Goal: Task Accomplishment & Management: Manage account settings

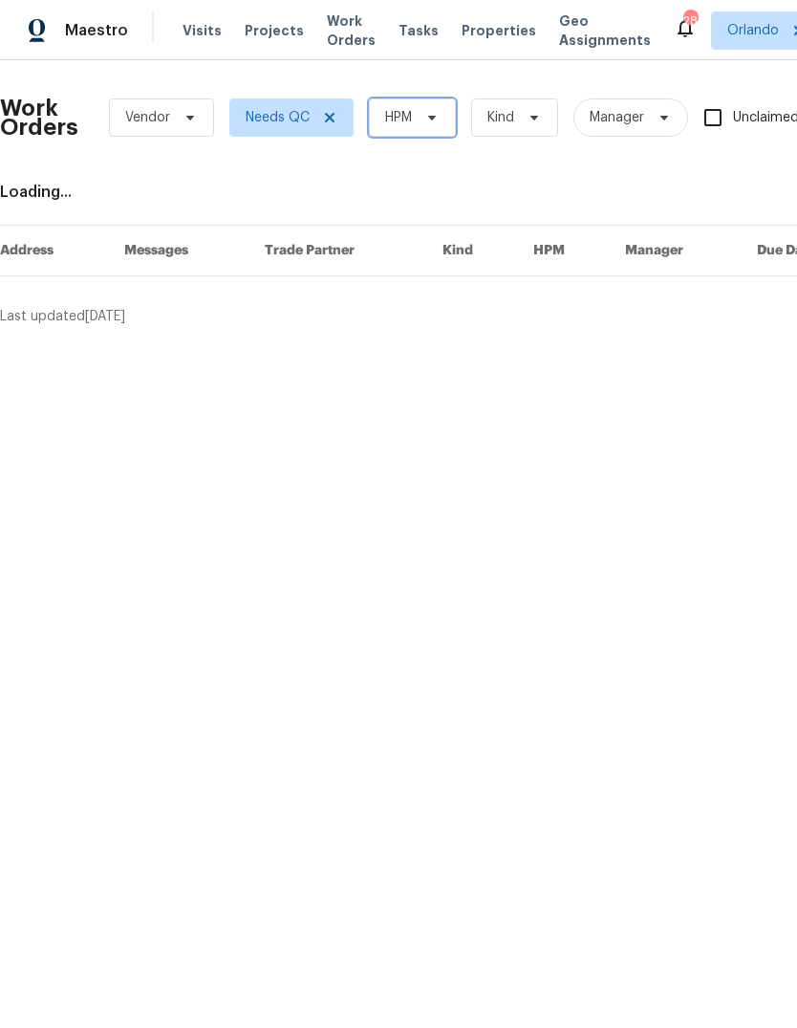
click at [429, 114] on icon at bounding box center [432, 117] width 15 height 15
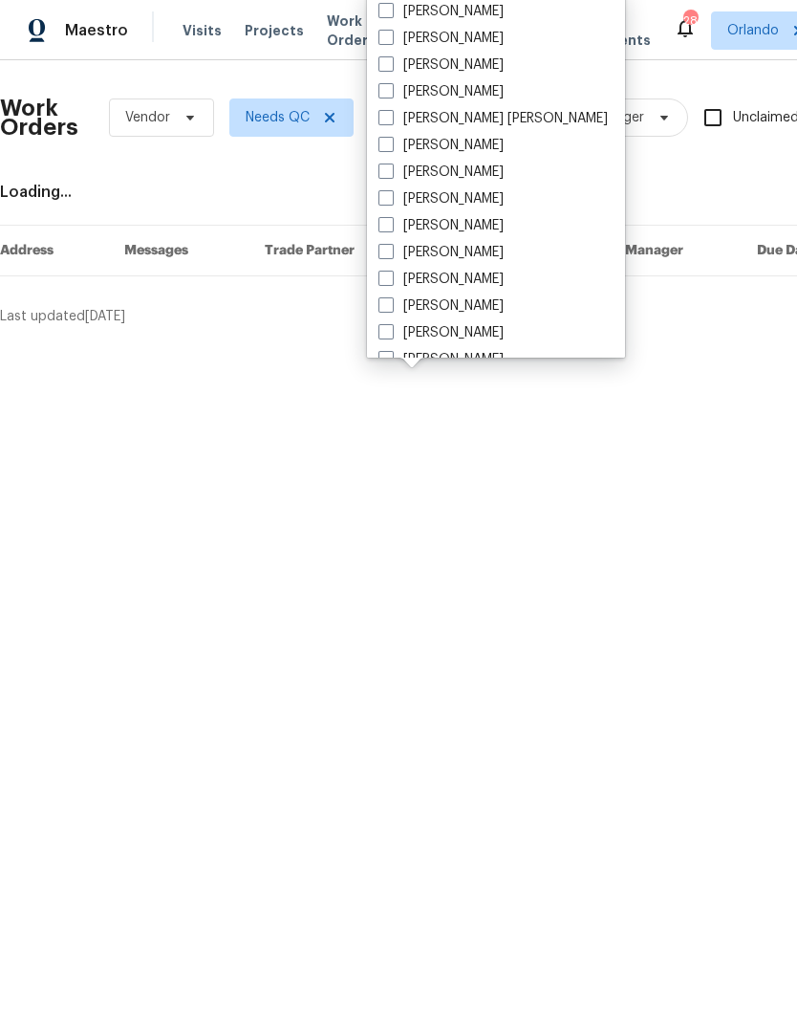
click at [398, 44] on label "[PERSON_NAME]" at bounding box center [441, 38] width 125 height 19
click at [391, 41] on input "[PERSON_NAME]" at bounding box center [385, 35] width 12 height 12
checkbox input "true"
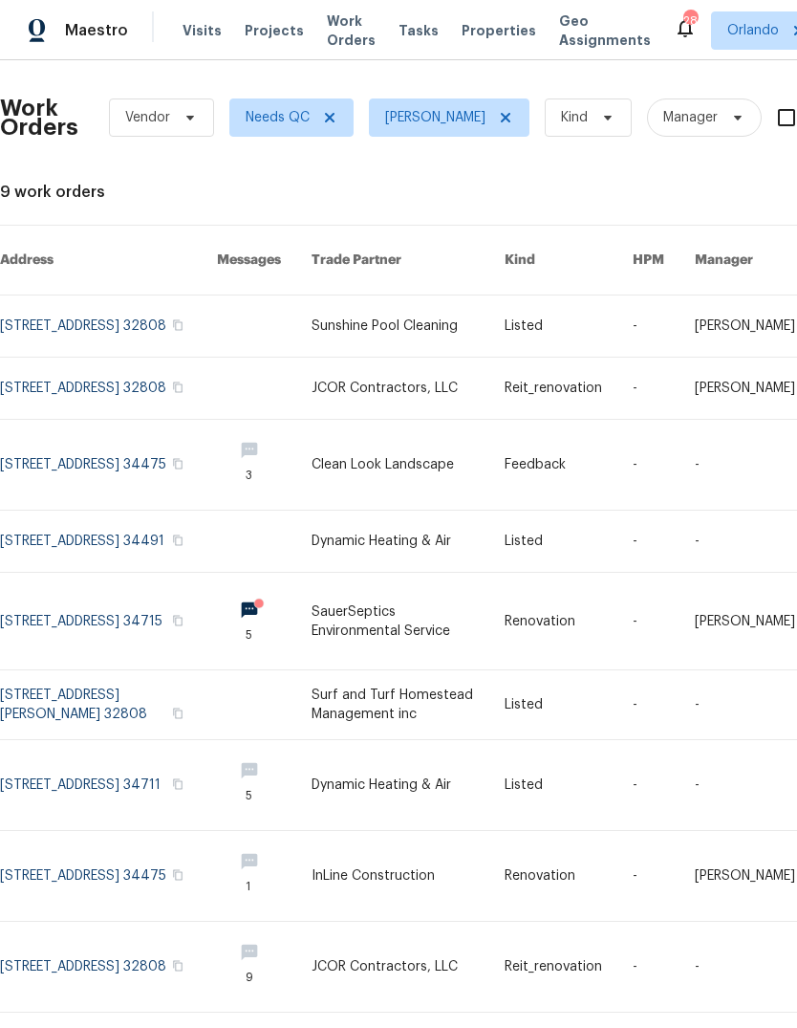
click at [33, 296] on link at bounding box center [108, 325] width 217 height 61
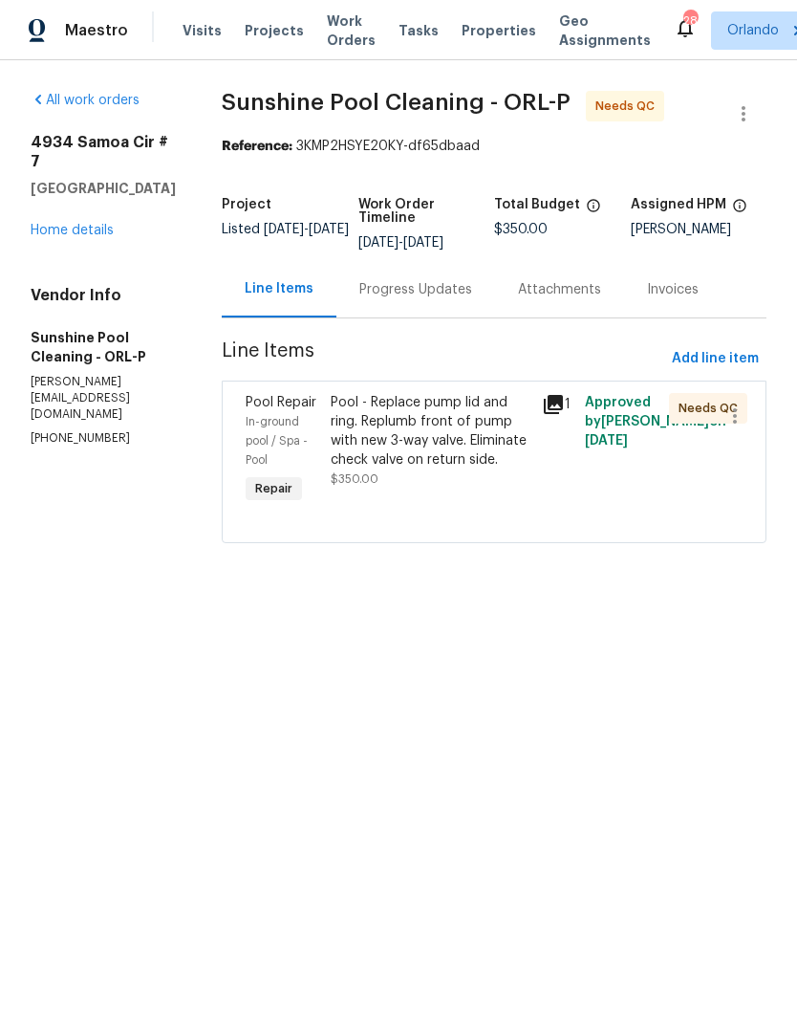
click at [434, 296] on div "Progress Updates" at bounding box center [415, 289] width 113 height 19
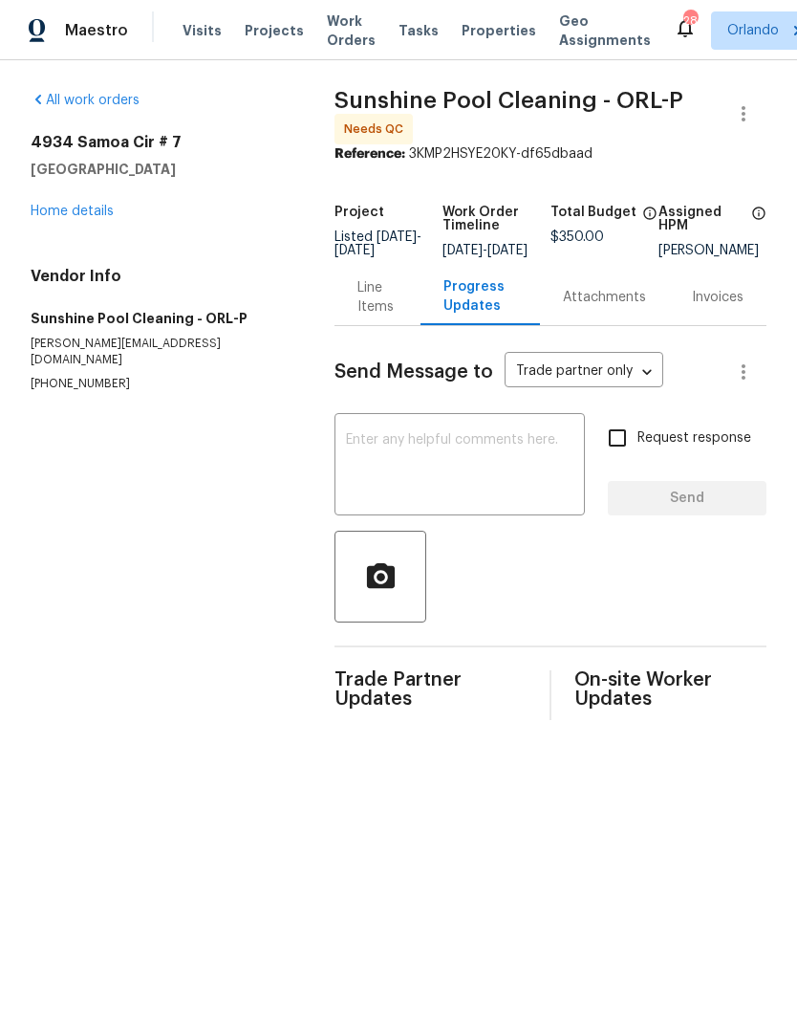
click at [373, 309] on div "Line Items" at bounding box center [377, 297] width 39 height 38
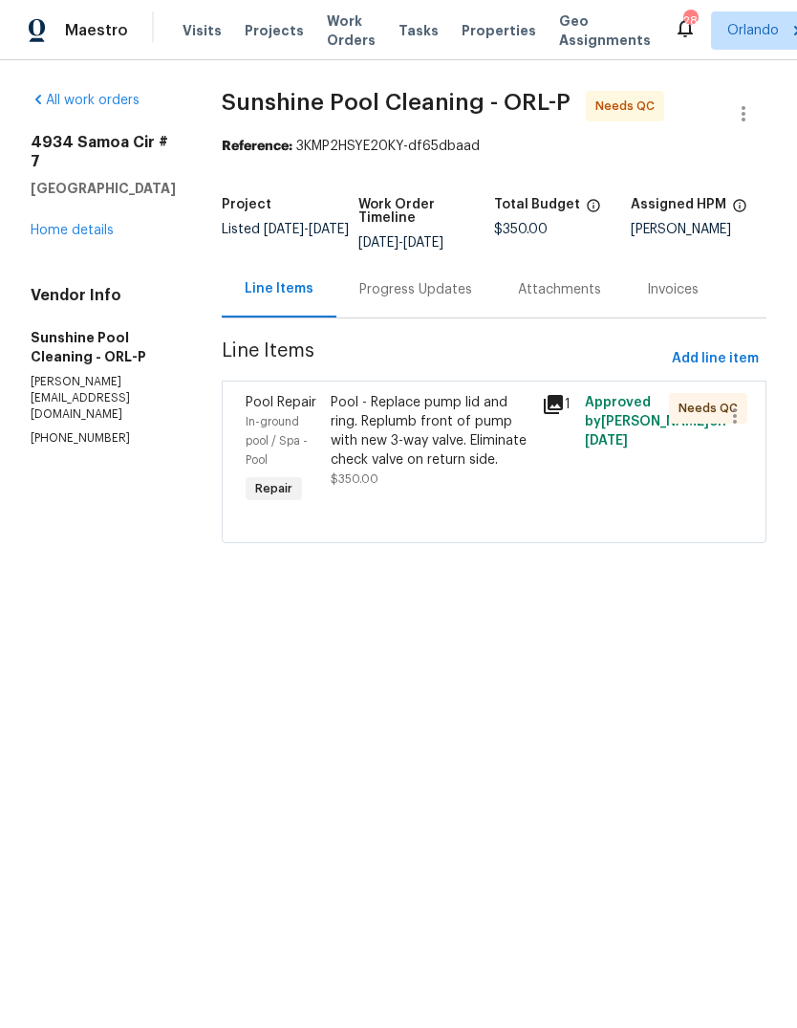
click at [435, 439] on div "Pool - Replace pump lid and ring. Replumb front of pump with new 3-way valve. E…" at bounding box center [431, 431] width 201 height 76
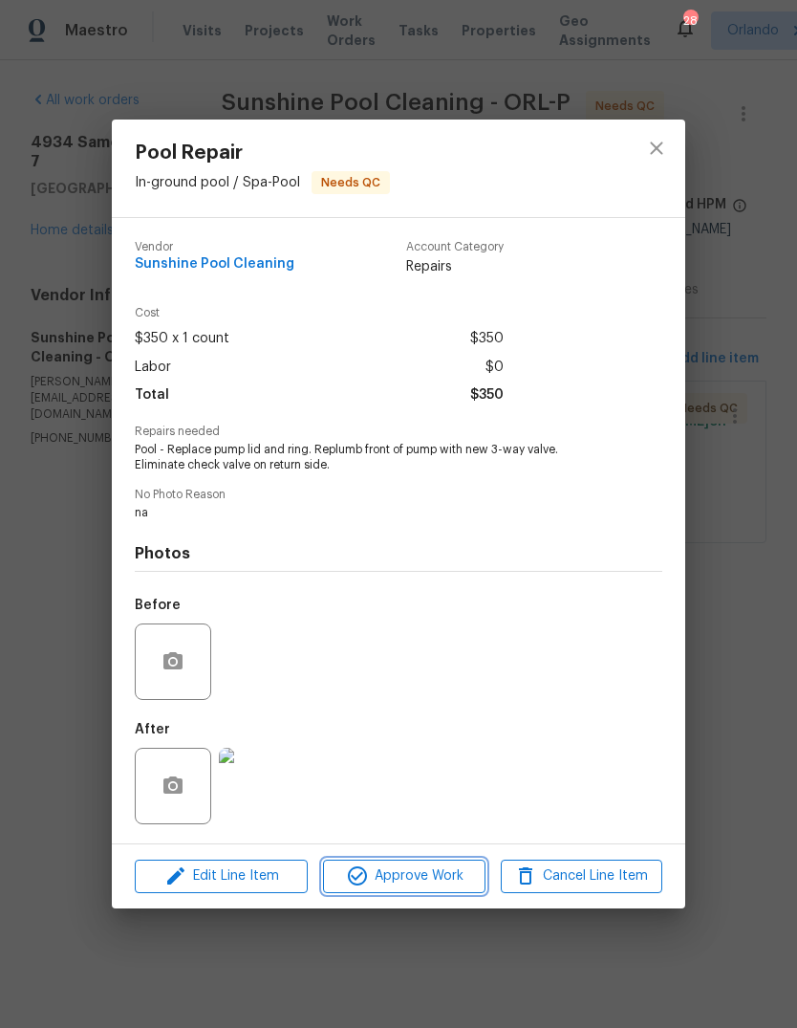
click at [391, 887] on span "Approve Work" at bounding box center [404, 876] width 150 height 24
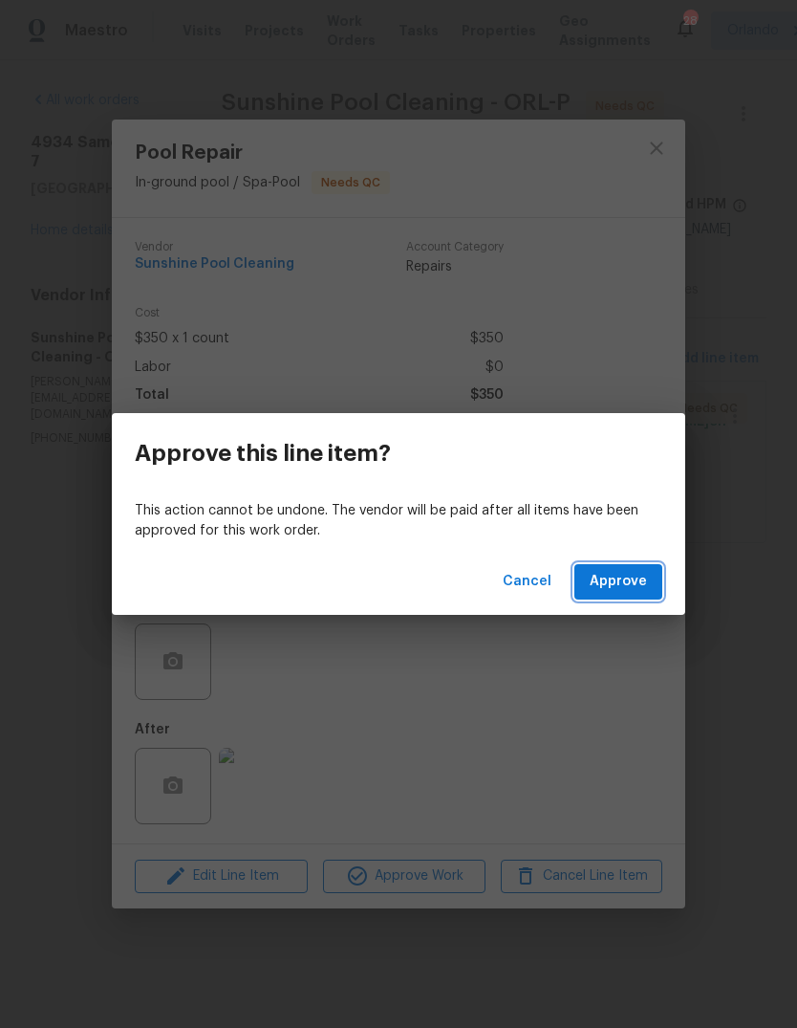
click at [627, 565] on button "Approve" at bounding box center [619, 581] width 88 height 35
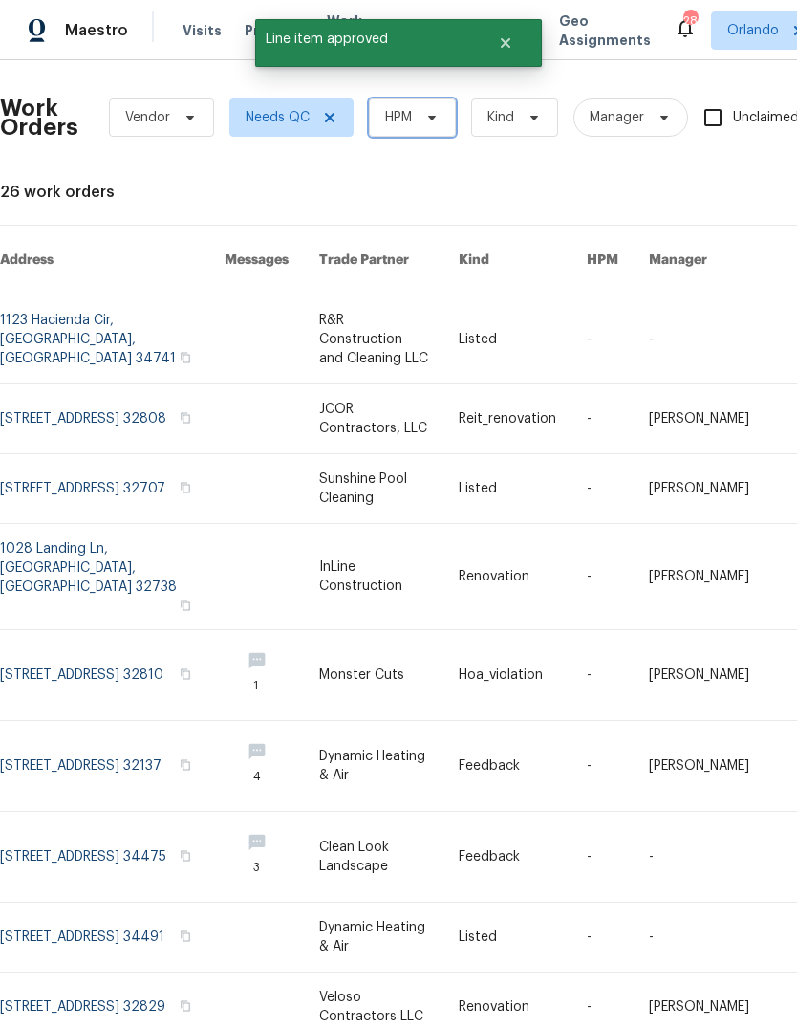
click at [422, 126] on span "HPM" at bounding box center [412, 117] width 87 height 38
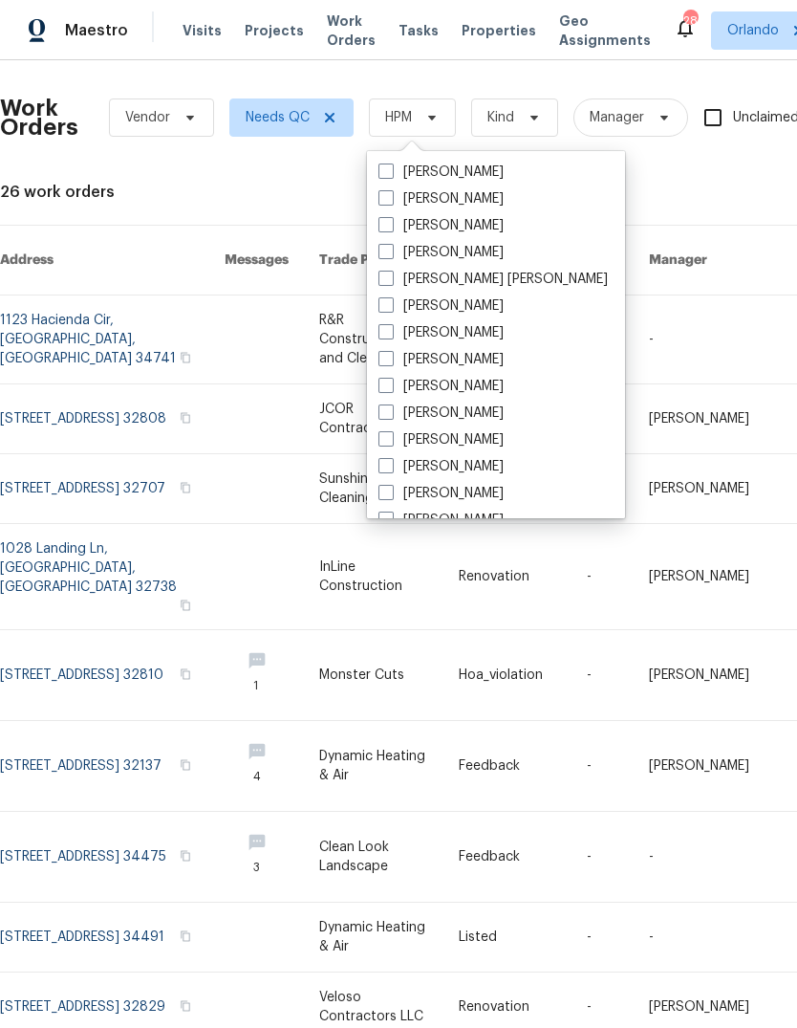
click at [401, 201] on label "[PERSON_NAME]" at bounding box center [441, 198] width 125 height 19
click at [391, 201] on input "[PERSON_NAME]" at bounding box center [385, 195] width 12 height 12
checkbox input "true"
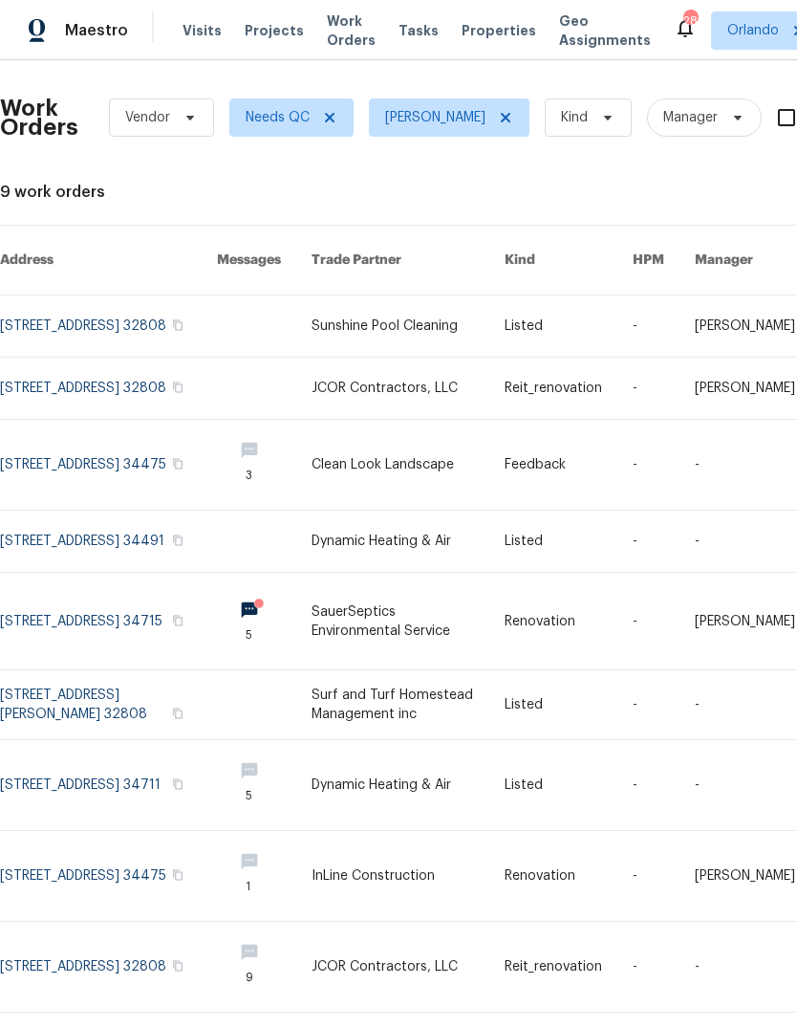
scroll to position [54, 0]
click at [35, 573] on link at bounding box center [108, 621] width 217 height 97
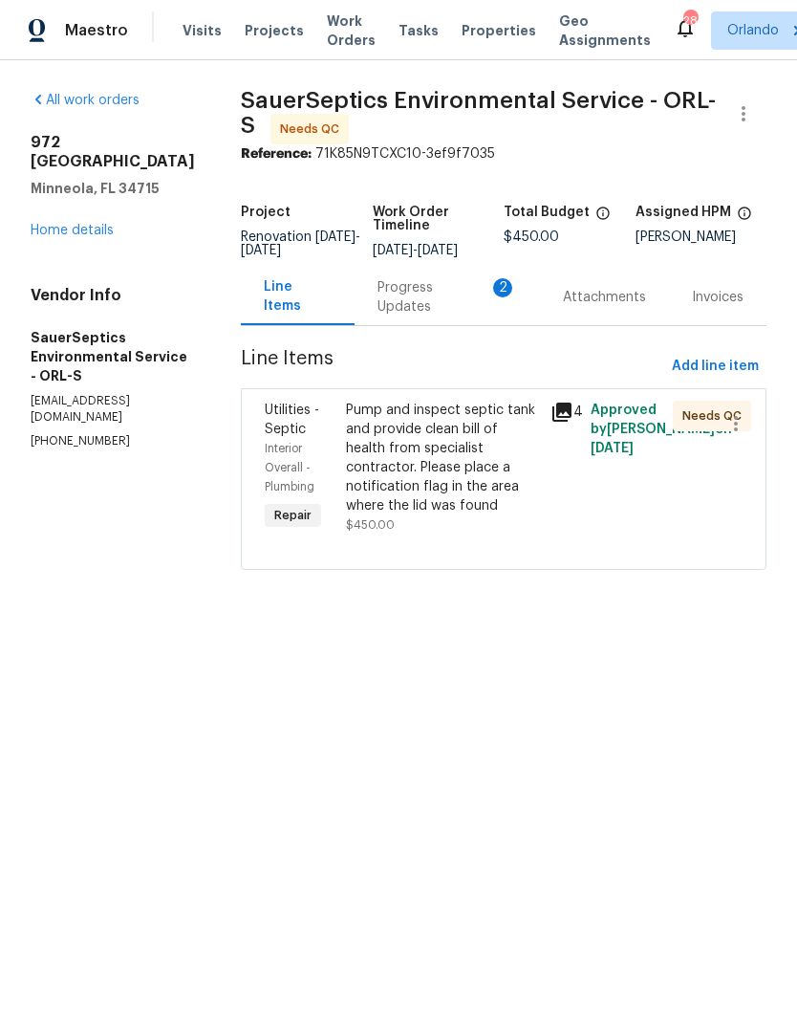
click at [423, 316] on div "Progress Updates 2" at bounding box center [448, 297] width 140 height 38
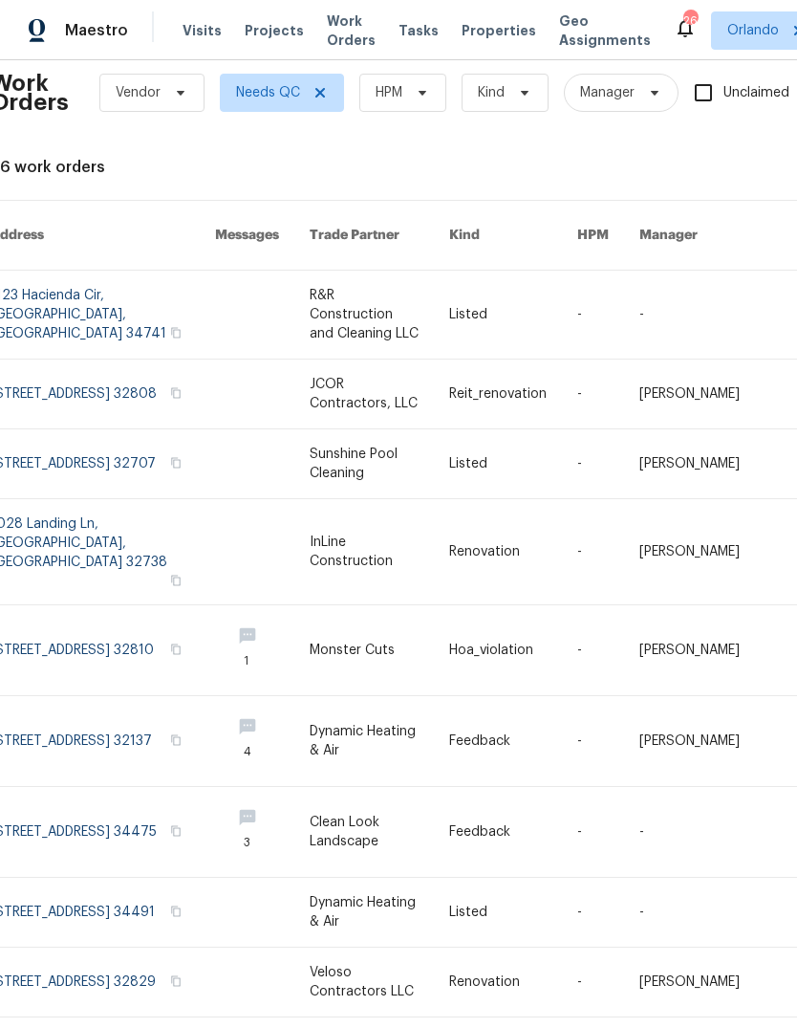
scroll to position [24, 10]
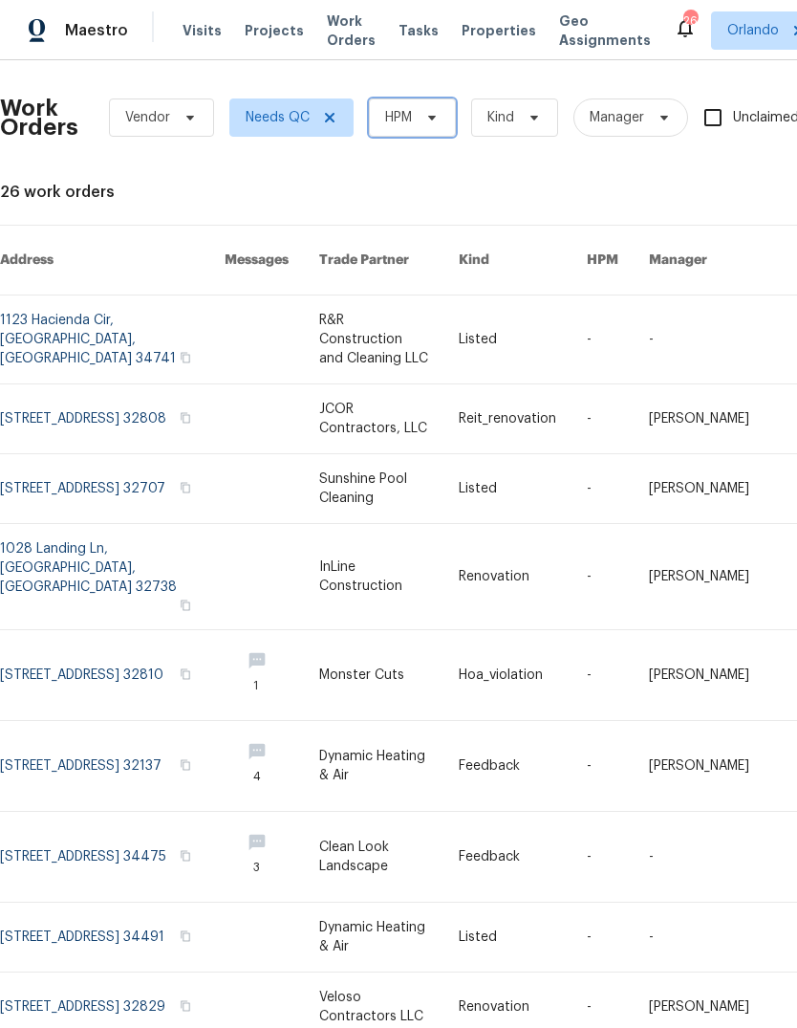
click at [435, 115] on icon at bounding box center [432, 117] width 15 height 15
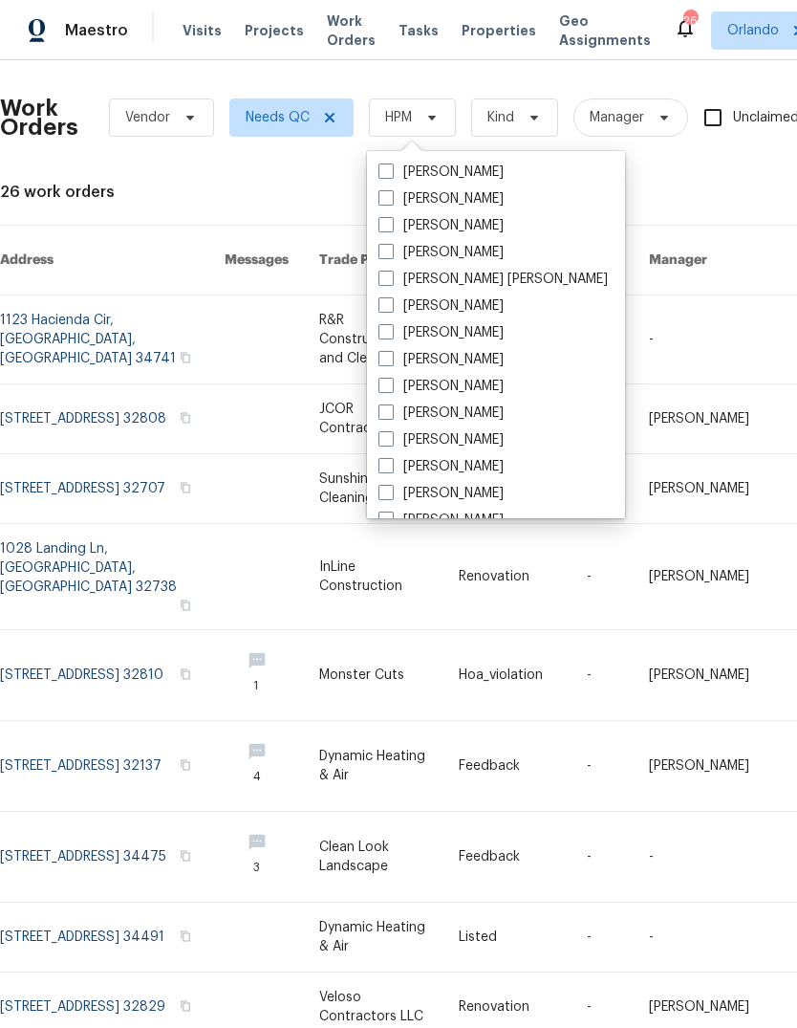
click at [409, 198] on label "[PERSON_NAME]" at bounding box center [441, 198] width 125 height 19
click at [391, 198] on input "[PERSON_NAME]" at bounding box center [385, 195] width 12 height 12
checkbox input "true"
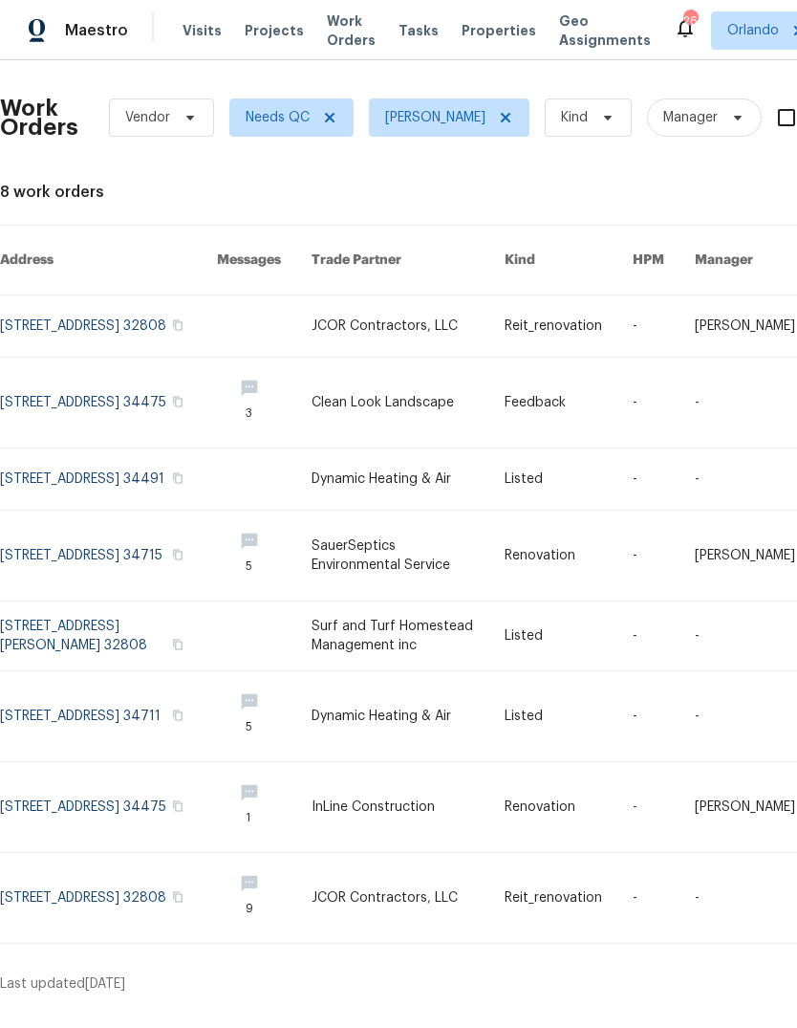
click at [47, 621] on link at bounding box center [108, 635] width 217 height 69
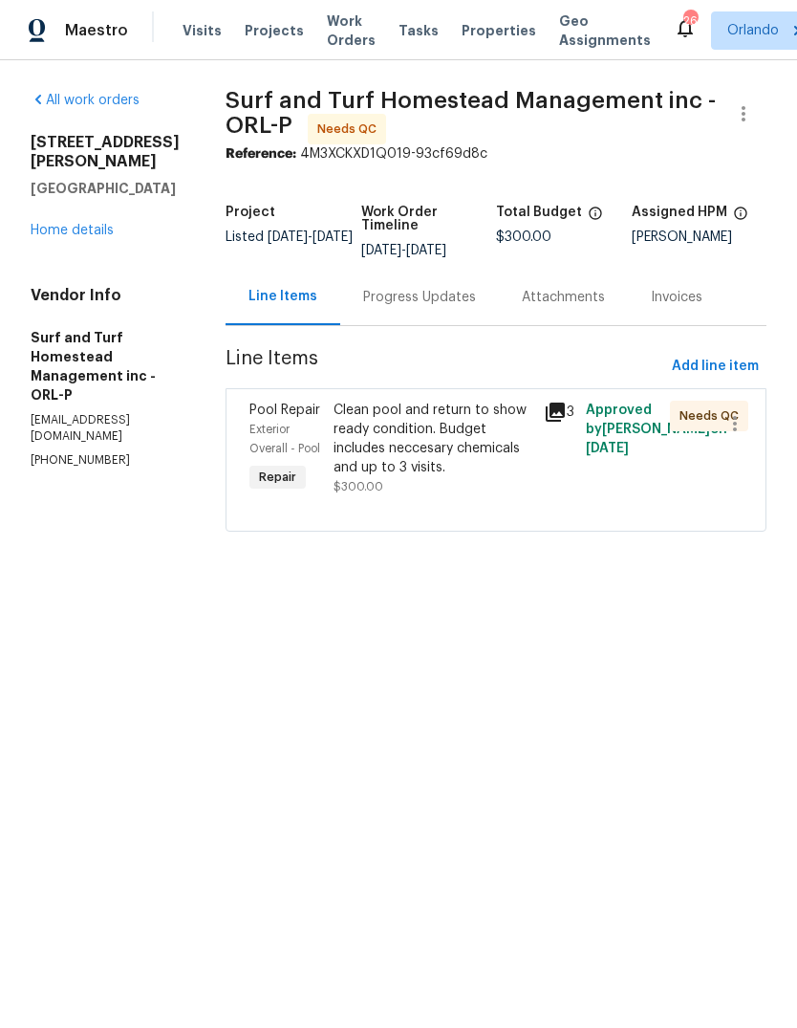
click at [359, 407] on div "Clean pool and return to show ready condition. Budget includes neccesary chemic…" at bounding box center [433, 439] width 199 height 76
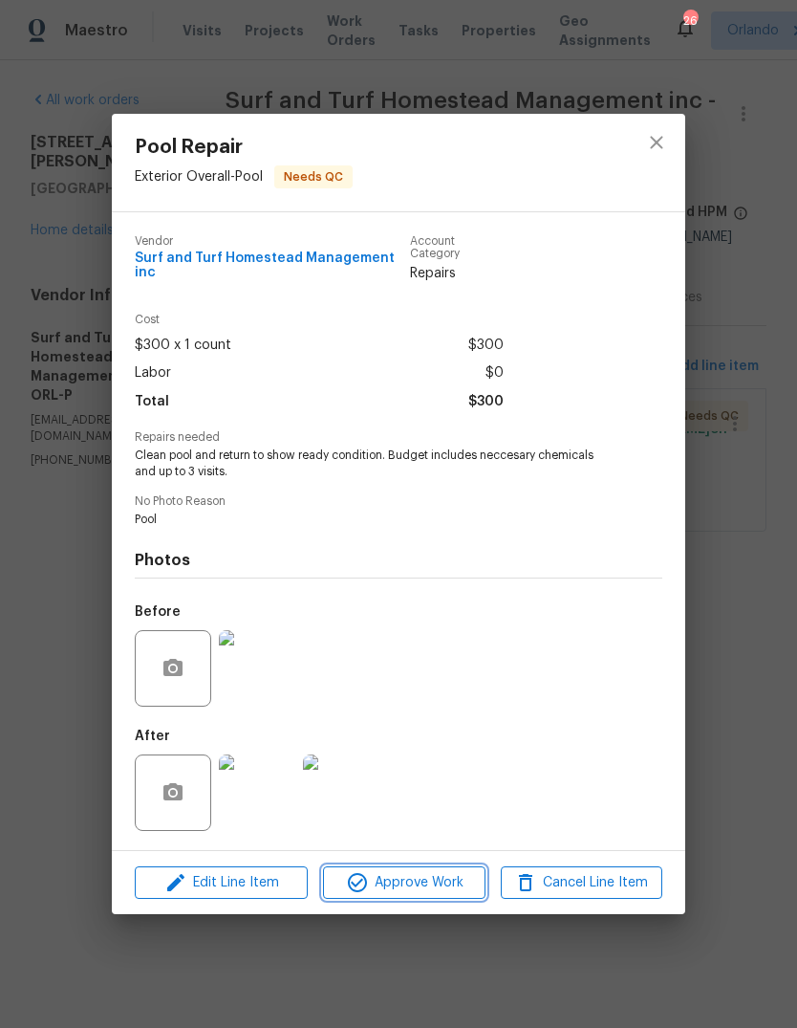
click at [372, 871] on span "Approve Work" at bounding box center [404, 883] width 150 height 24
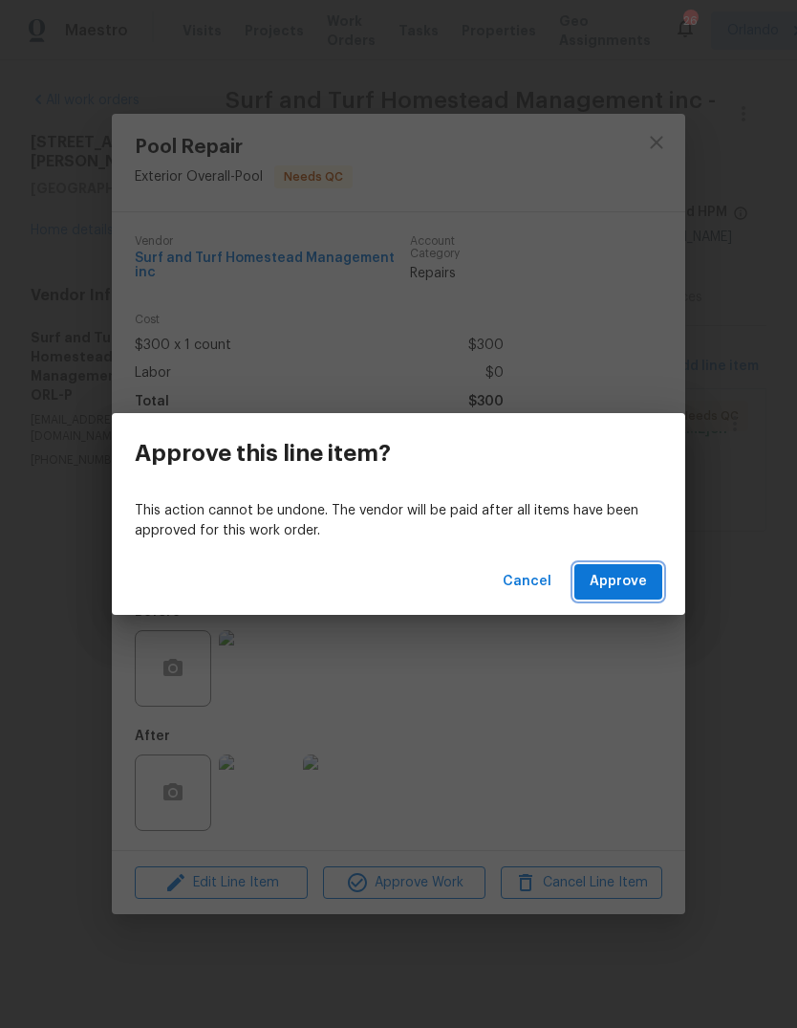
click at [636, 587] on span "Approve" at bounding box center [618, 582] width 57 height 24
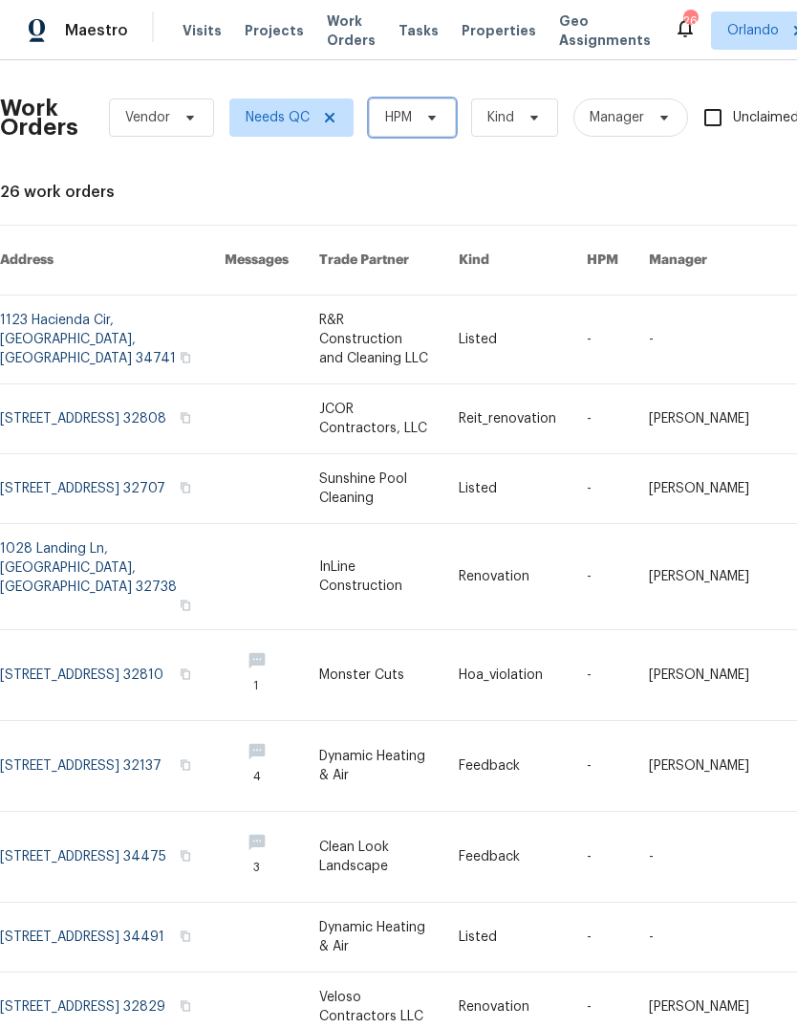
click at [414, 134] on span "HPM" at bounding box center [412, 117] width 87 height 38
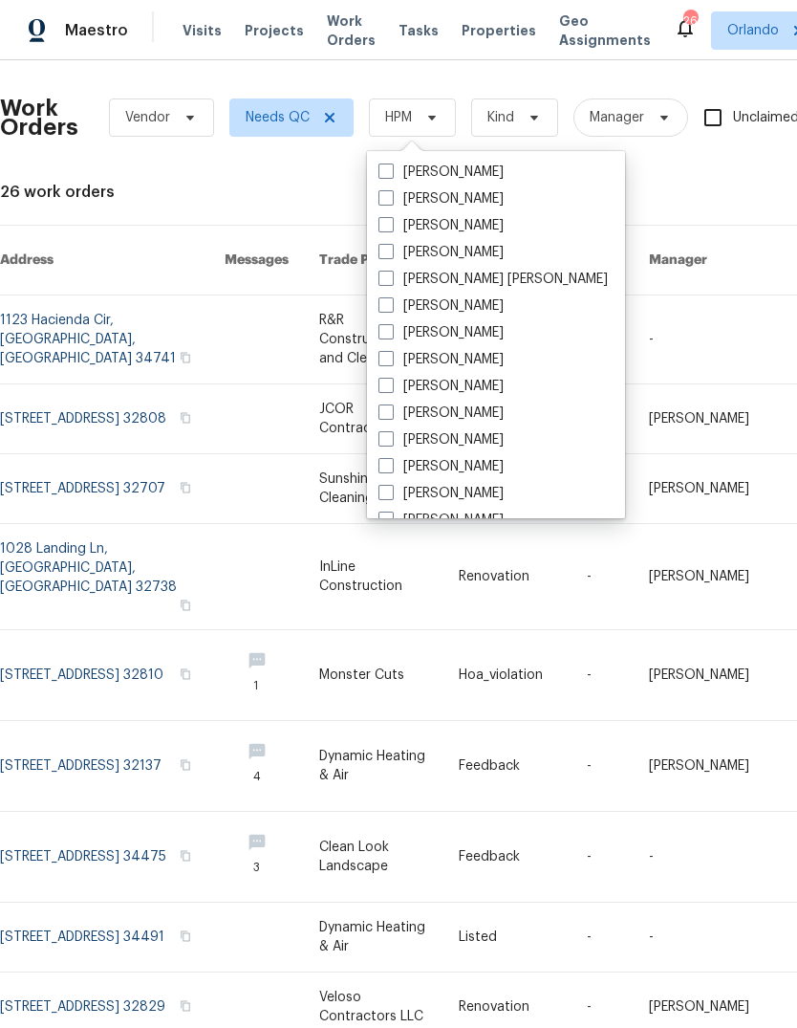
click at [415, 200] on label "[PERSON_NAME]" at bounding box center [441, 198] width 125 height 19
click at [391, 200] on input "[PERSON_NAME]" at bounding box center [385, 195] width 12 height 12
checkbox input "true"
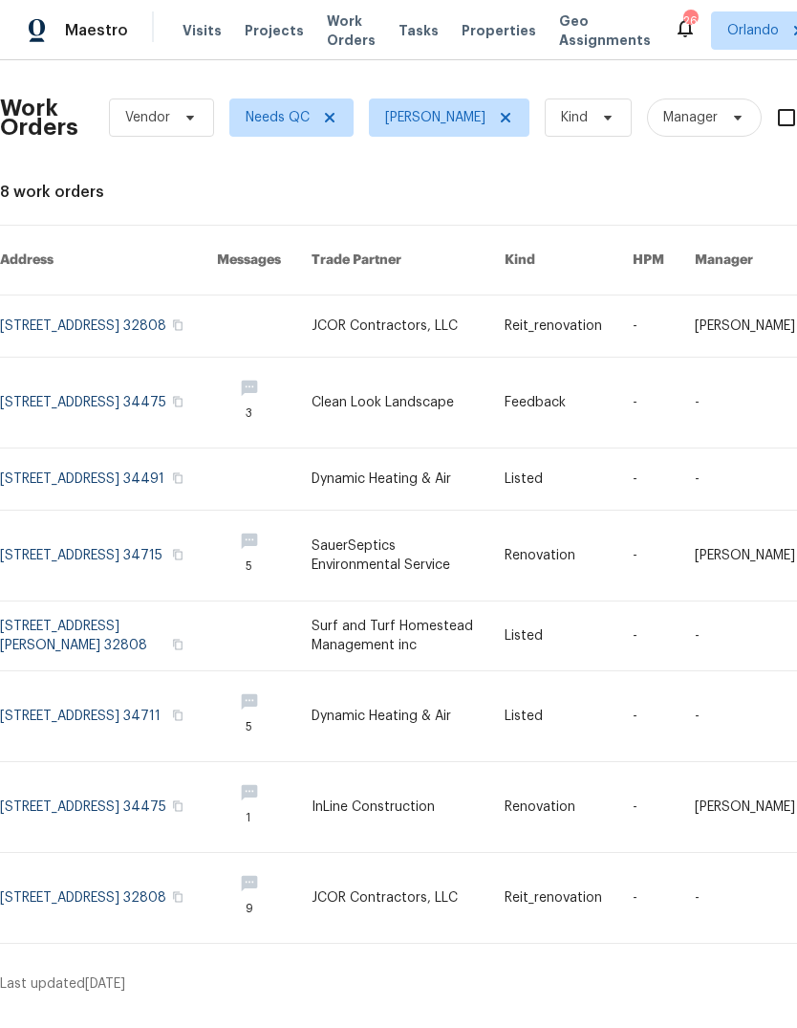
click at [81, 798] on link at bounding box center [108, 807] width 217 height 90
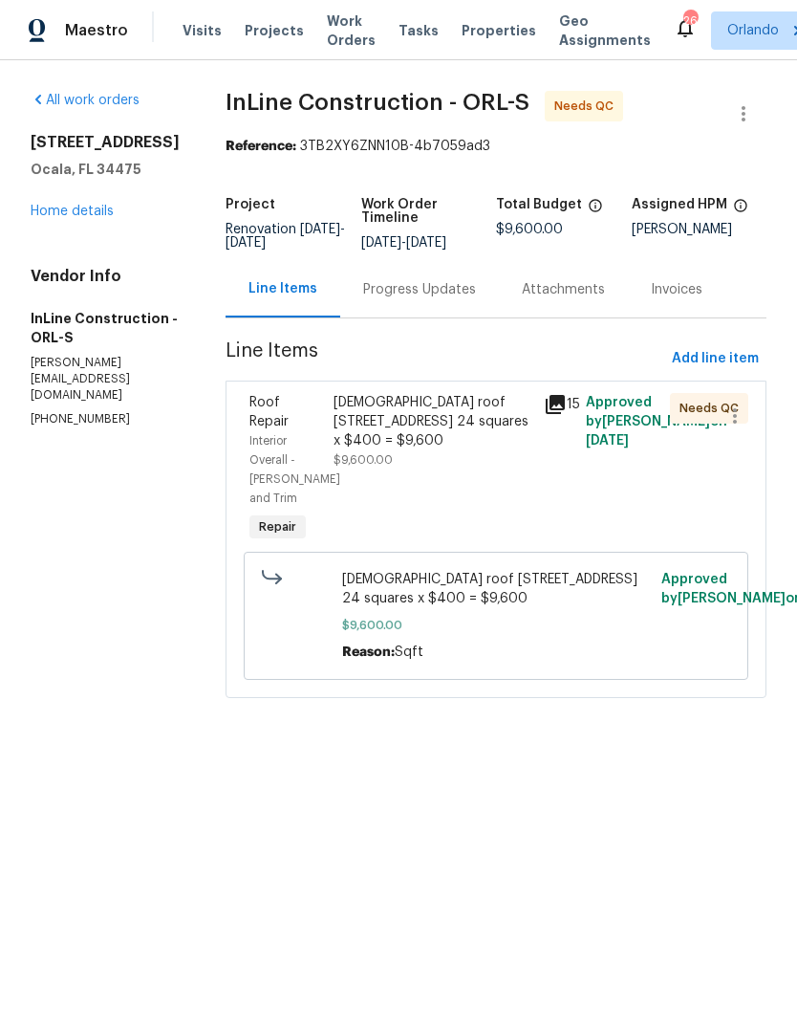
click at [372, 439] on div "15+ year old roof 6300 NW 13th Ave Ocala, FL 34475 24 squares x $400 = $9,600" at bounding box center [433, 421] width 199 height 57
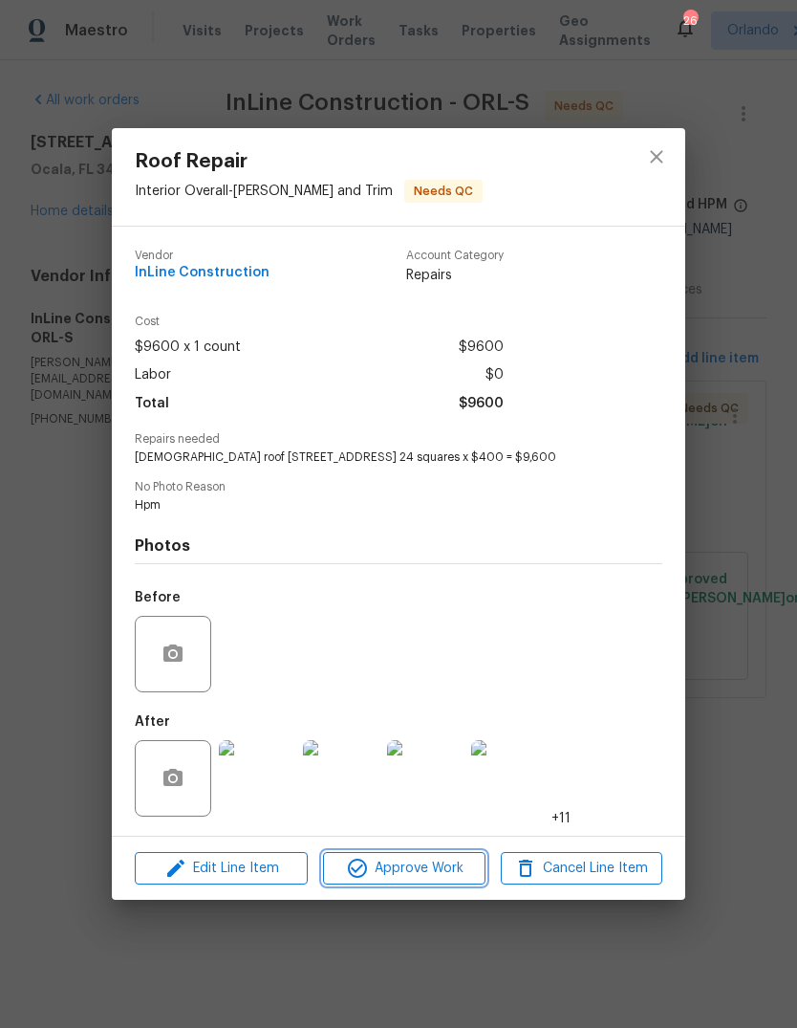
click at [397, 881] on span "Approve Work" at bounding box center [404, 869] width 150 height 24
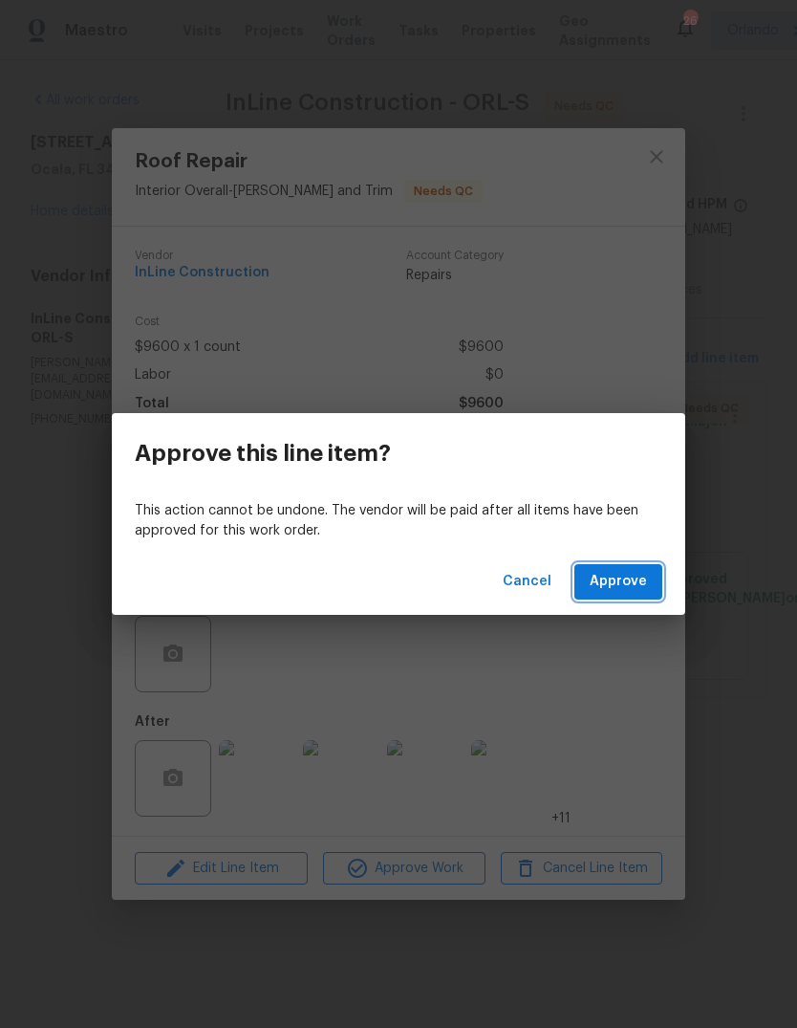
click at [631, 589] on span "Approve" at bounding box center [618, 582] width 57 height 24
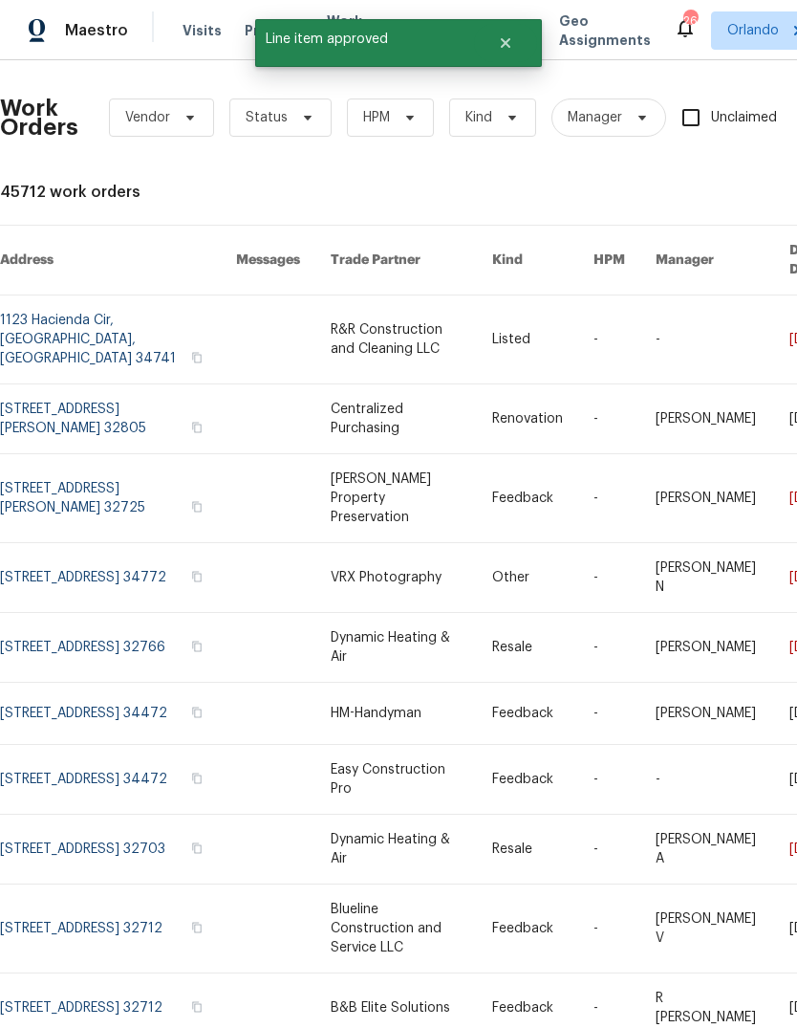
scroll to position [11, 0]
click at [306, 98] on span "Status" at bounding box center [280, 117] width 102 height 38
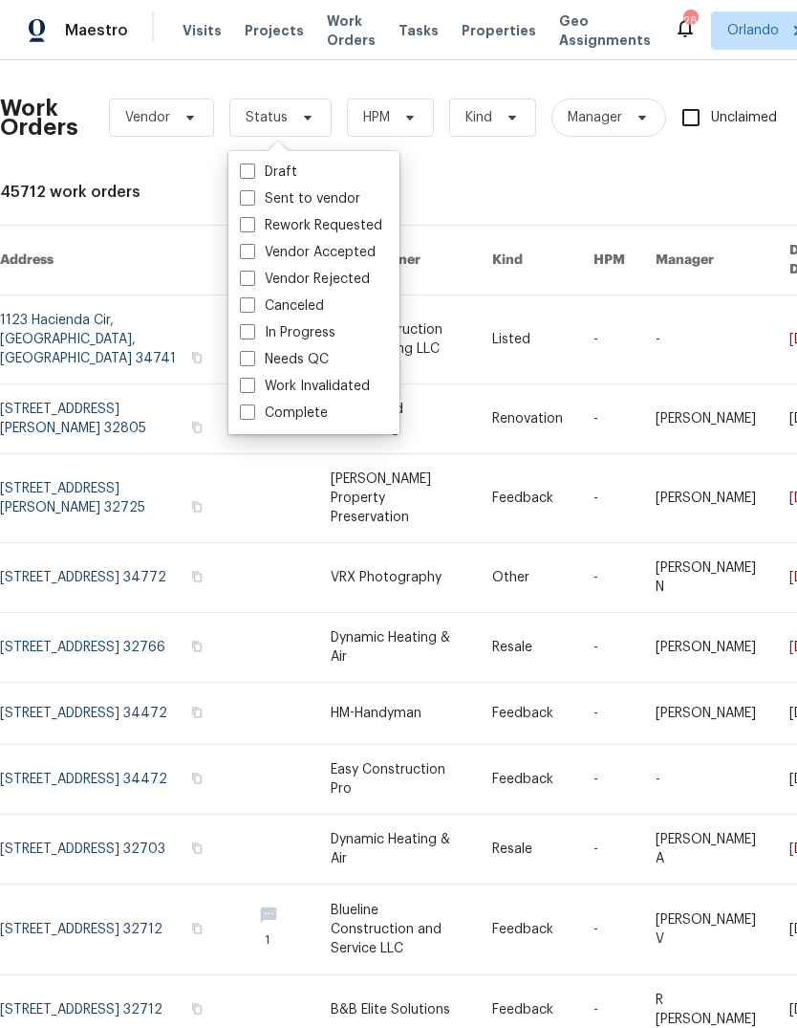
click at [252, 351] on span at bounding box center [247, 358] width 15 height 15
click at [252, 350] on input "Needs QC" at bounding box center [246, 356] width 12 height 12
checkbox input "true"
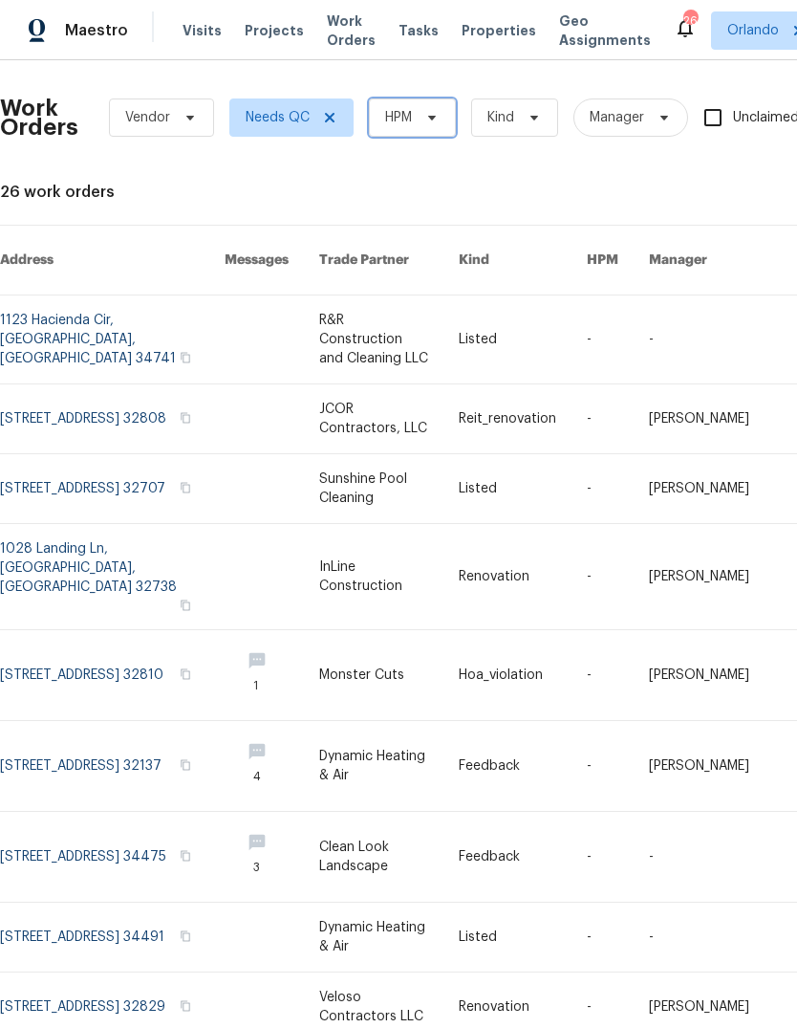
click at [397, 114] on span "HPM" at bounding box center [398, 117] width 27 height 19
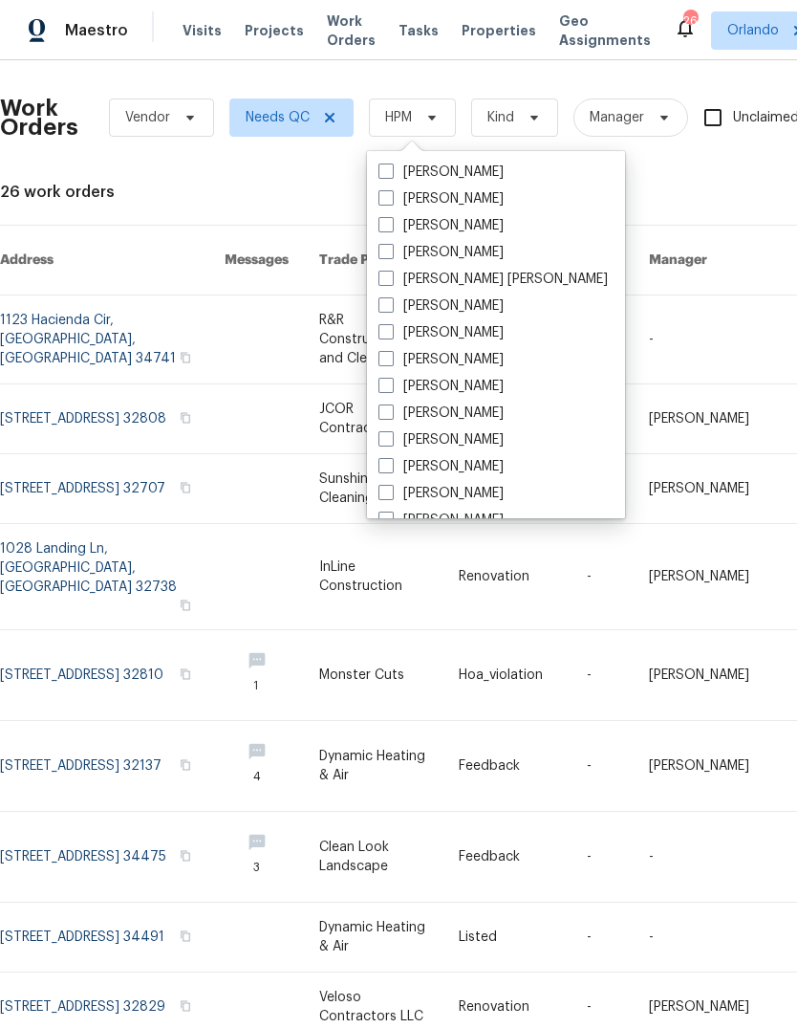
click at [387, 195] on label "[PERSON_NAME]" at bounding box center [441, 198] width 125 height 19
click at [387, 195] on input "[PERSON_NAME]" at bounding box center [385, 195] width 12 height 12
checkbox input "true"
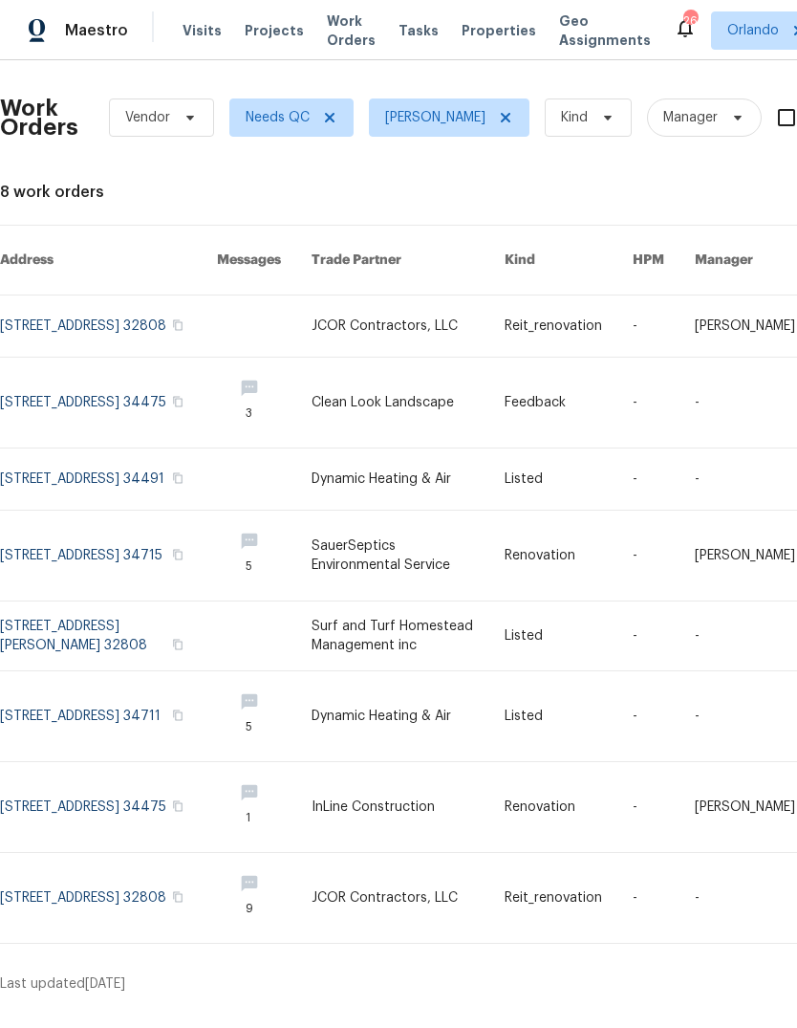
click at [48, 469] on link at bounding box center [108, 478] width 217 height 61
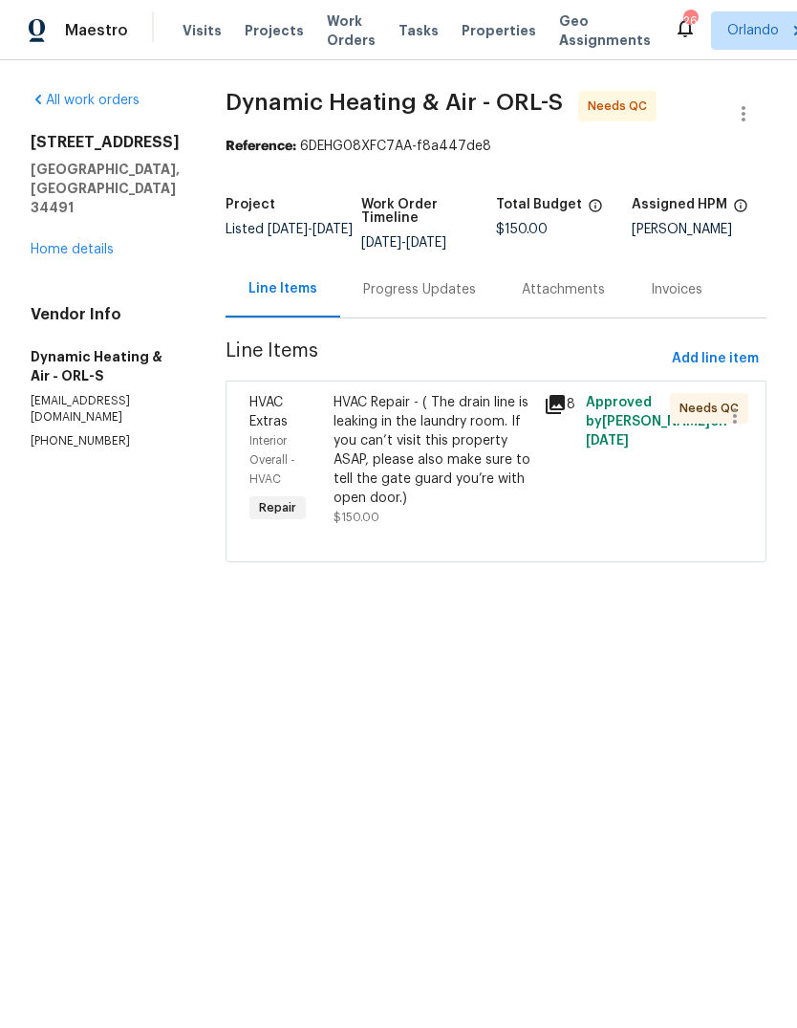
click at [416, 294] on div "Progress Updates" at bounding box center [419, 289] width 113 height 19
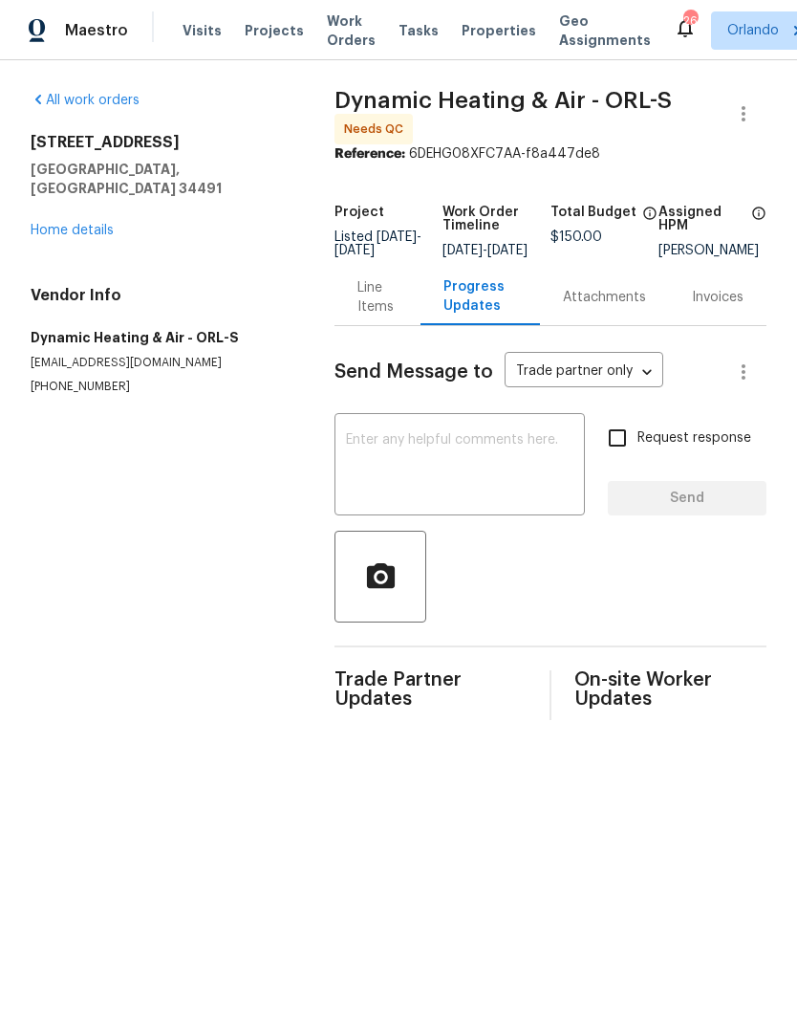
click at [360, 309] on div "Line Items" at bounding box center [377, 297] width 39 height 38
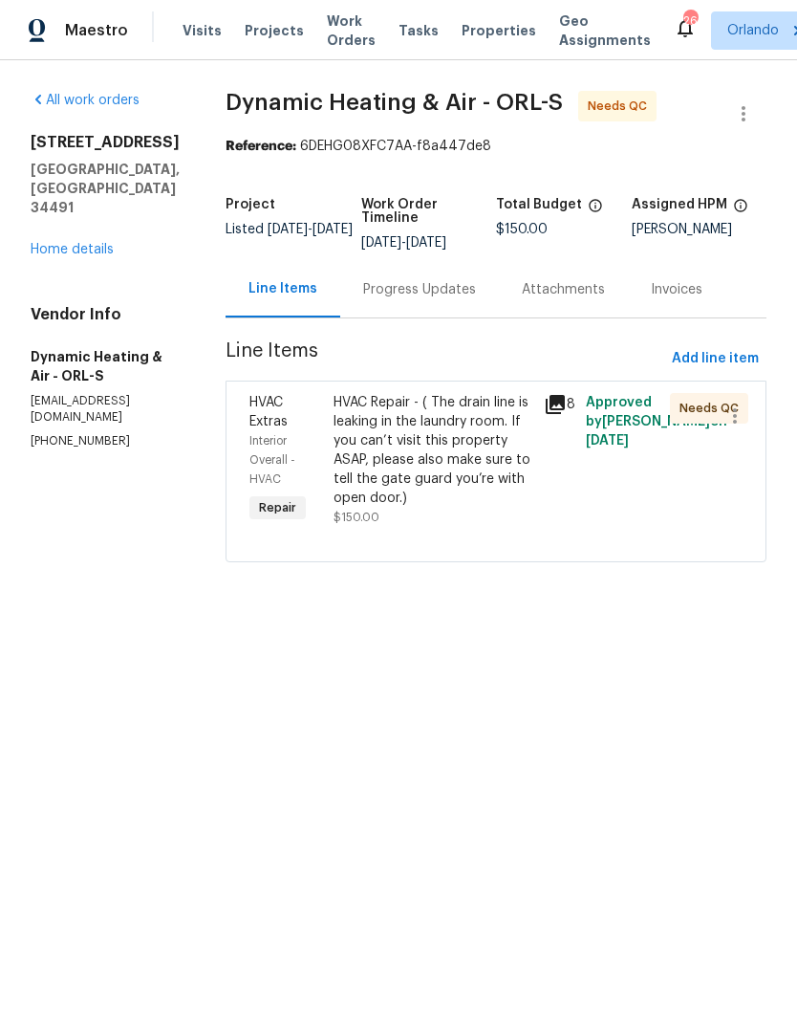
click at [396, 443] on div "HVAC Repair - ( The drain line is leaking in the laundry room. If you can’t vis…" at bounding box center [433, 450] width 199 height 115
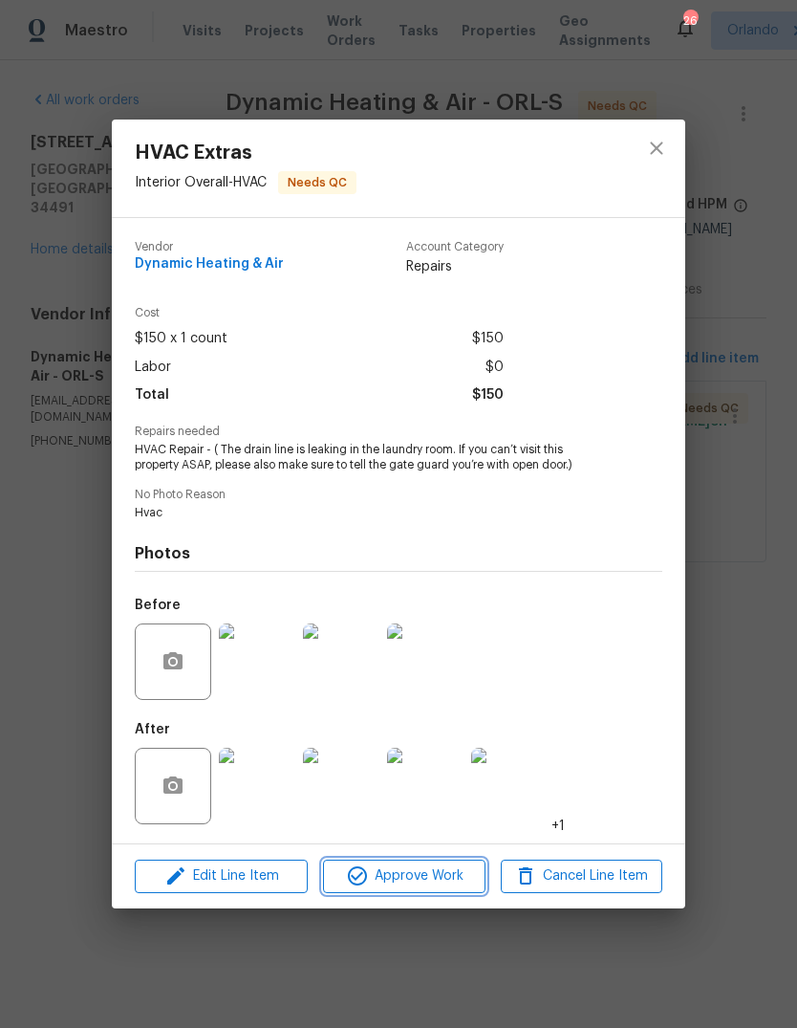
click at [384, 879] on span "Approve Work" at bounding box center [404, 876] width 150 height 24
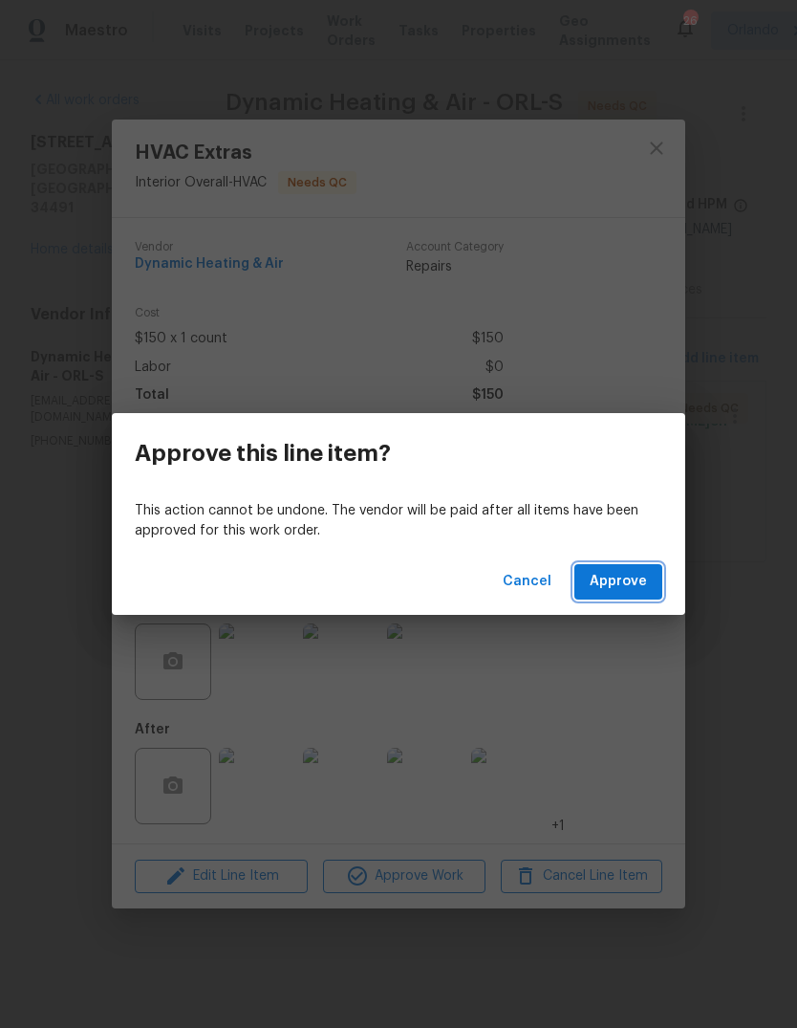
click at [639, 580] on span "Approve" at bounding box center [618, 582] width 57 height 24
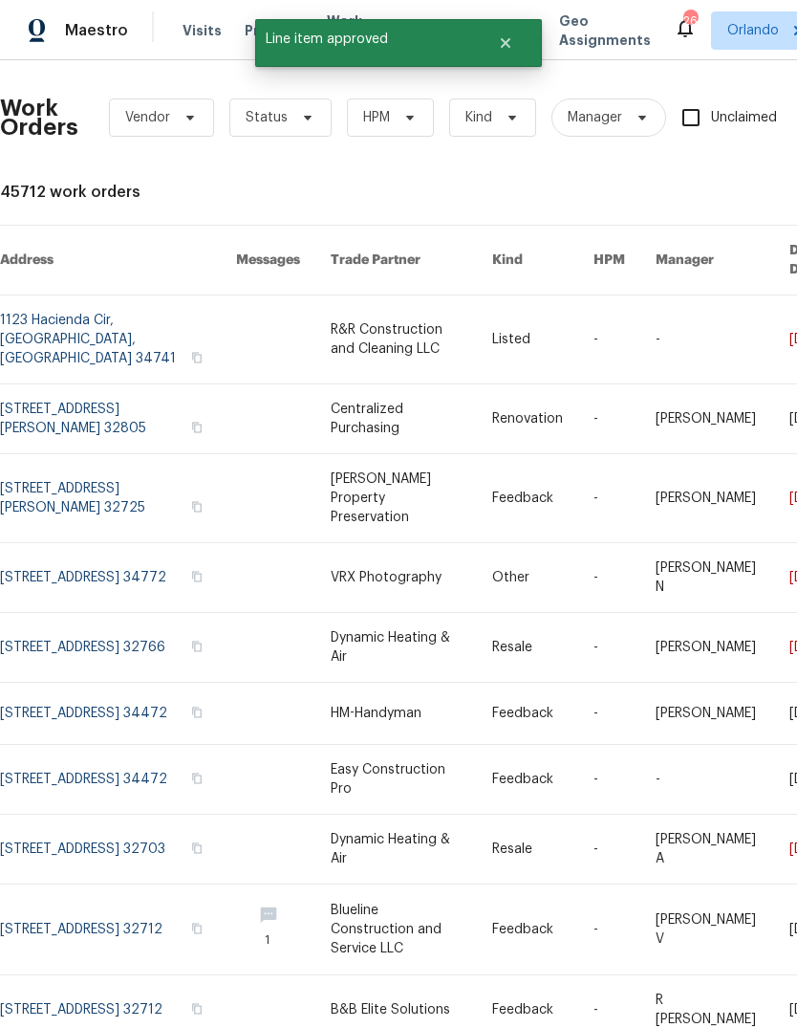
scroll to position [11, 0]
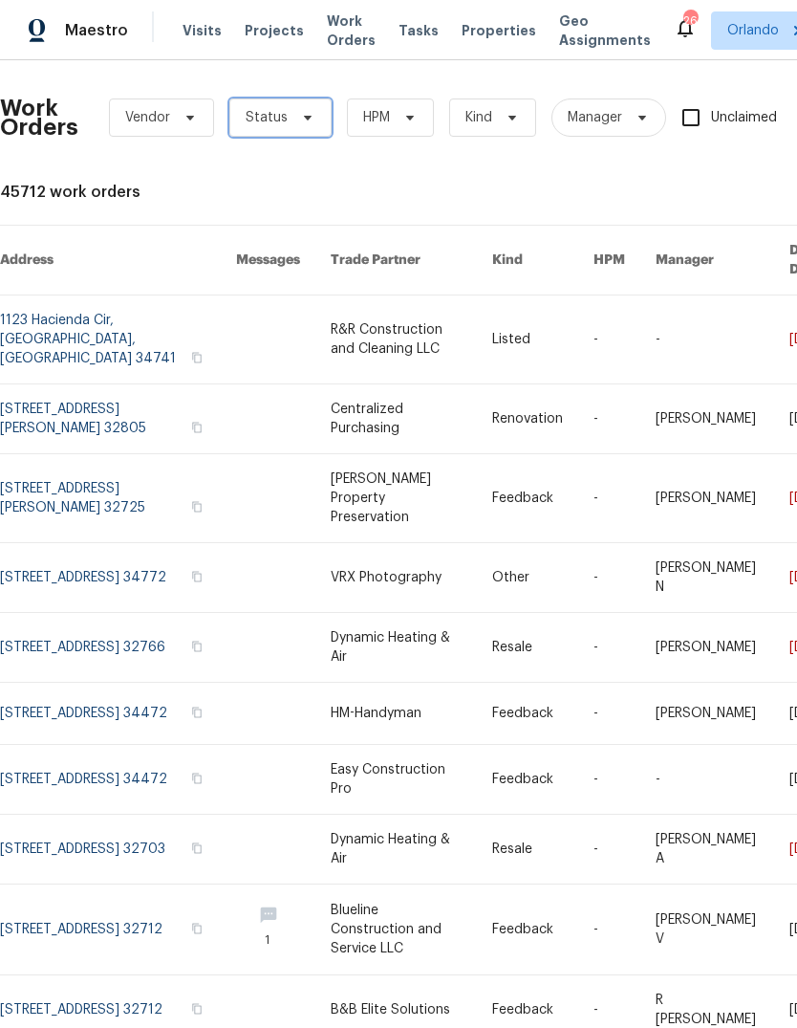
click at [272, 100] on span "Status" at bounding box center [280, 117] width 102 height 38
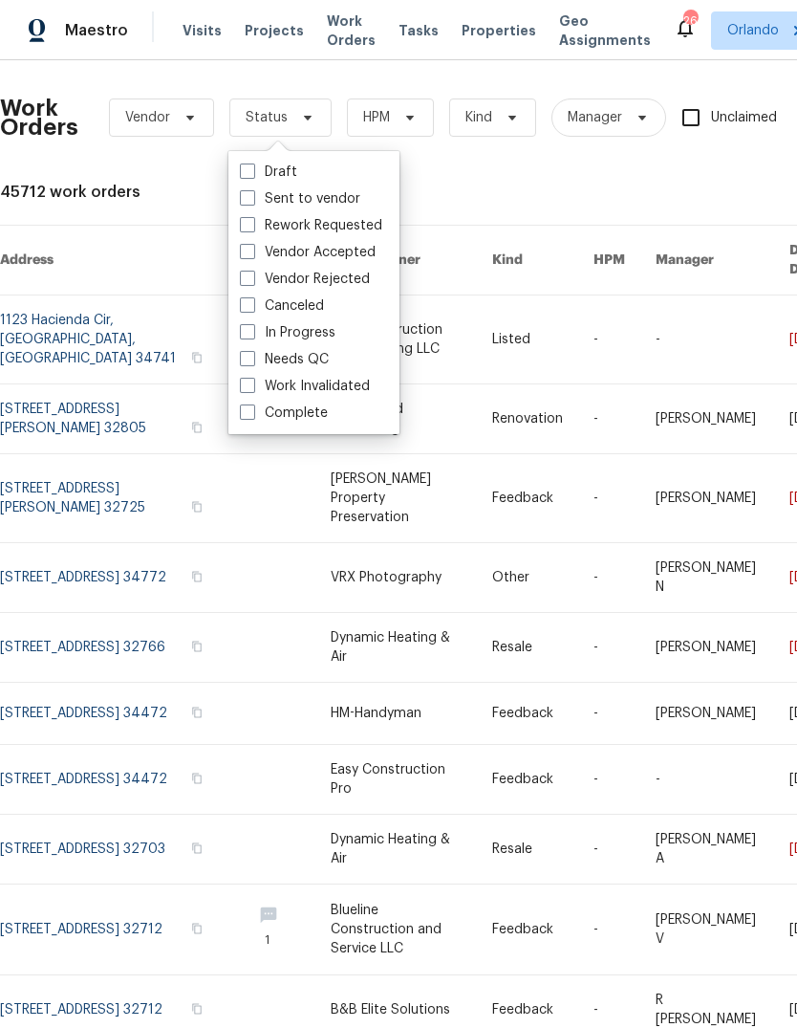
click at [246, 359] on span at bounding box center [247, 358] width 15 height 15
click at [246, 359] on input "Needs QC" at bounding box center [246, 356] width 12 height 12
checkbox input "true"
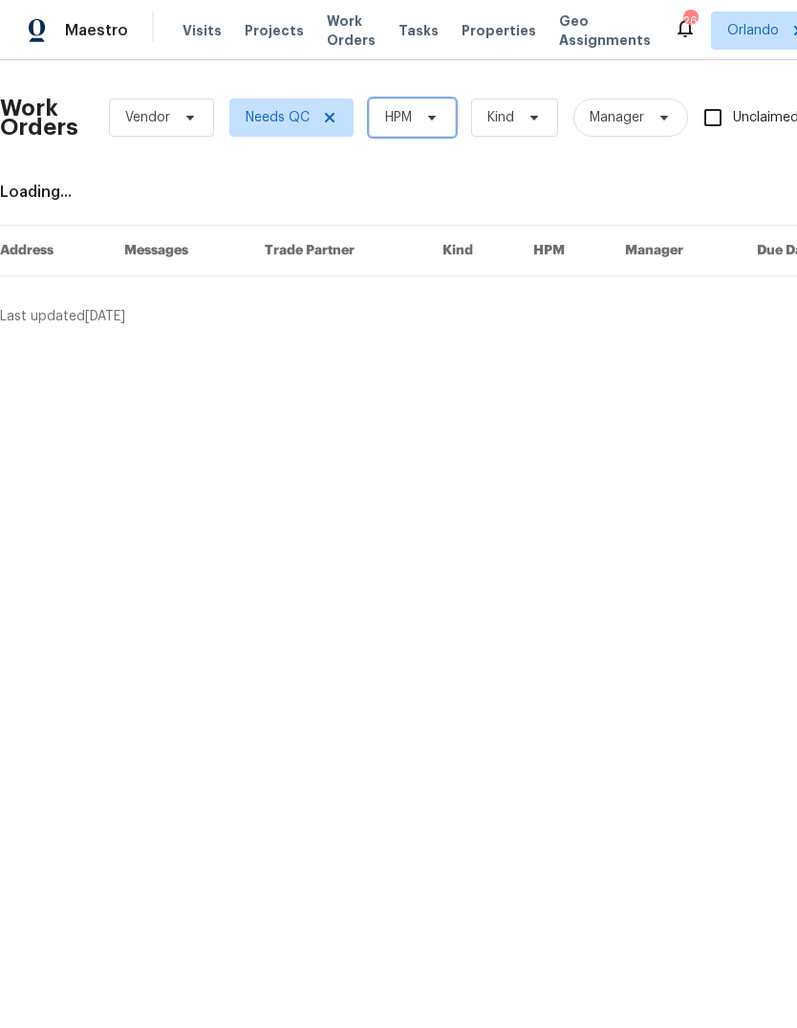
click at [409, 115] on span "HPM" at bounding box center [398, 117] width 27 height 19
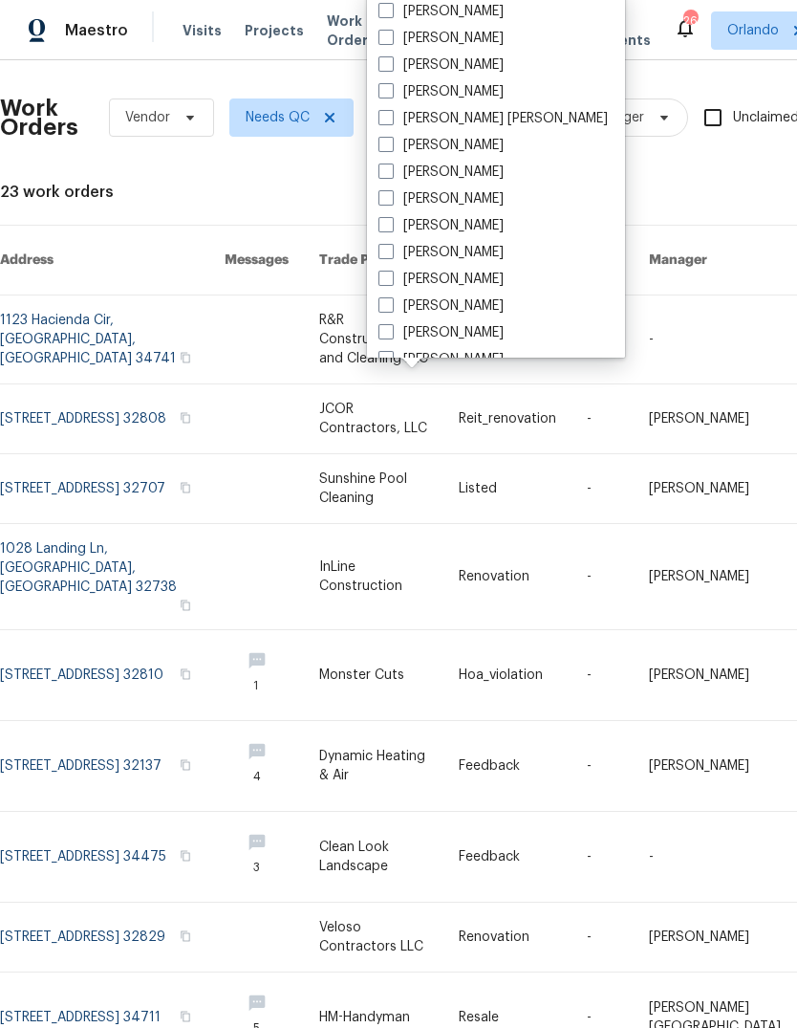
click at [396, 36] on label "[PERSON_NAME]" at bounding box center [441, 38] width 125 height 19
click at [391, 36] on input "[PERSON_NAME]" at bounding box center [385, 35] width 12 height 12
checkbox input "true"
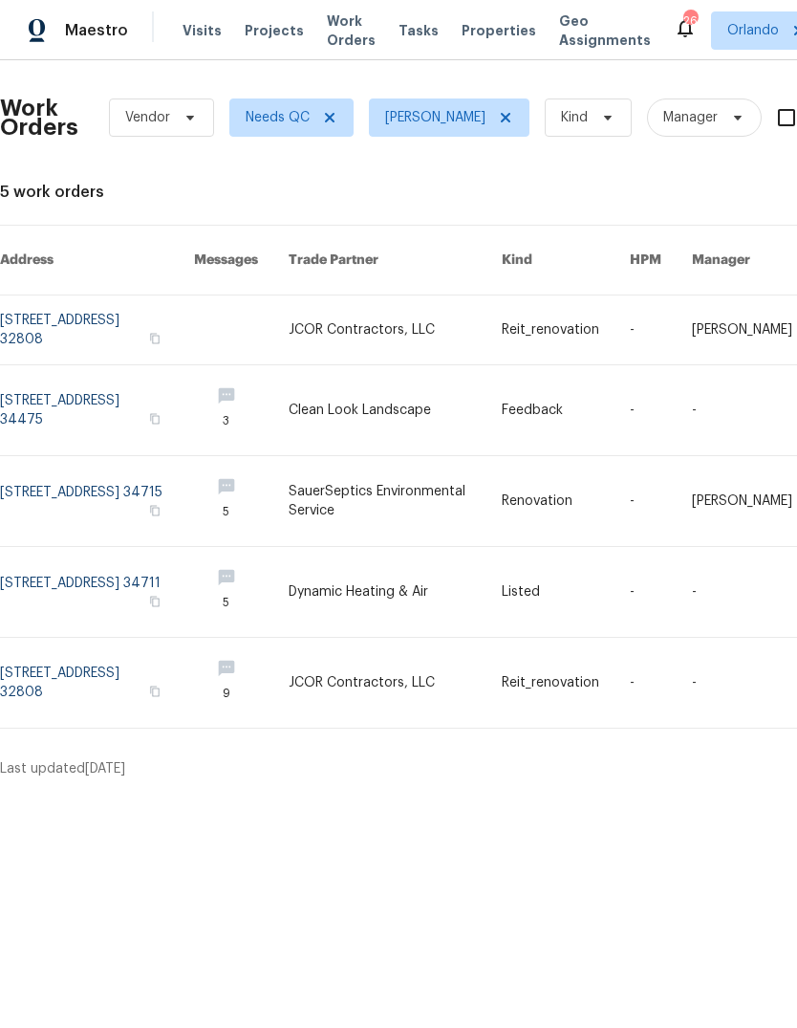
click at [39, 561] on link at bounding box center [97, 592] width 194 height 90
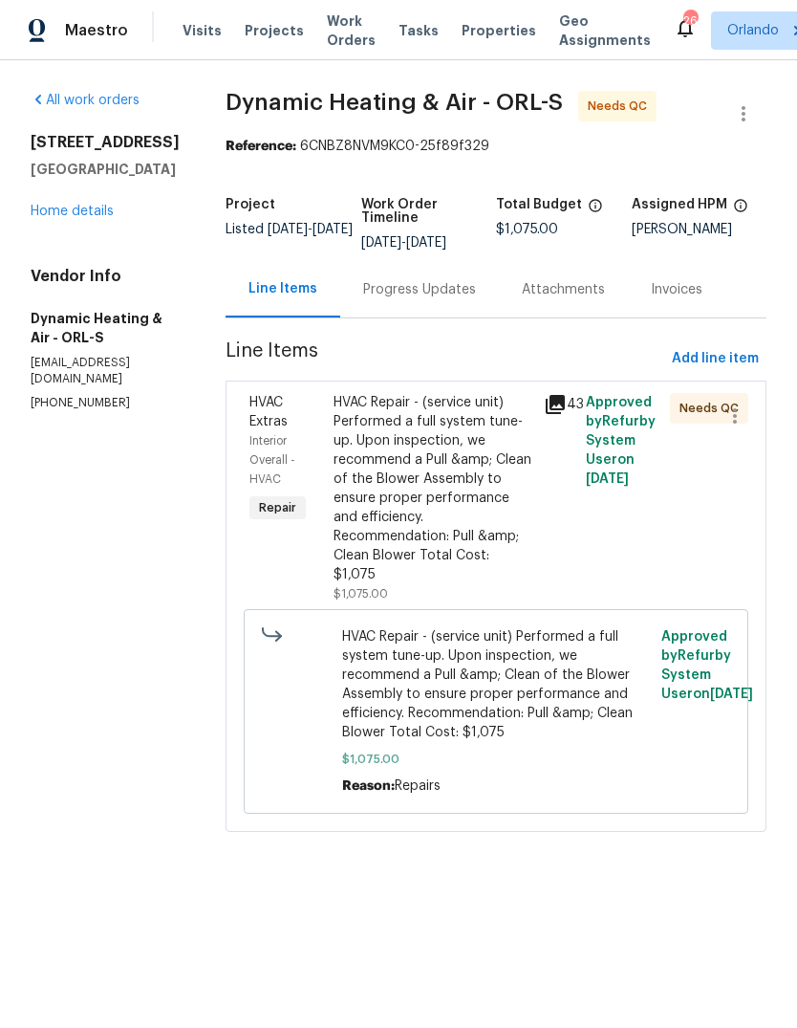
click at [391, 475] on div "HVAC Repair - (service unit) Performed a full system tune-up. Upon inspection, …" at bounding box center [433, 488] width 199 height 191
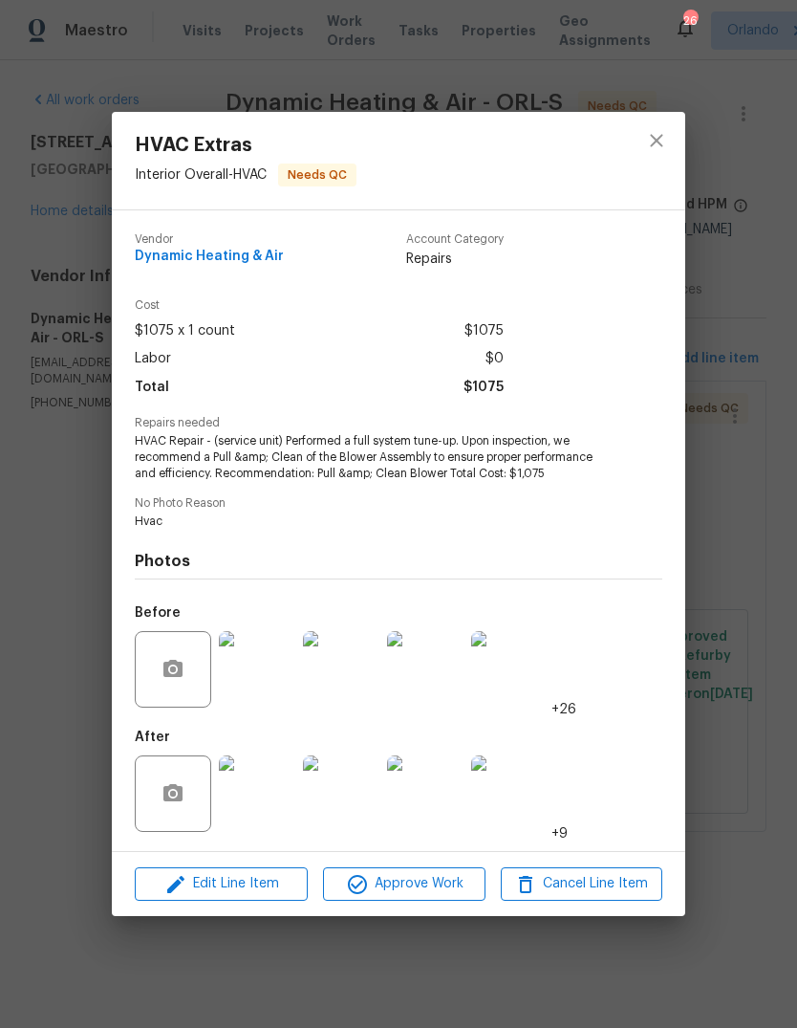
click at [54, 708] on div "HVAC Extras Interior Overall - HVAC Needs QC Vendor Dynamic Heating & Air Accou…" at bounding box center [398, 514] width 797 height 1028
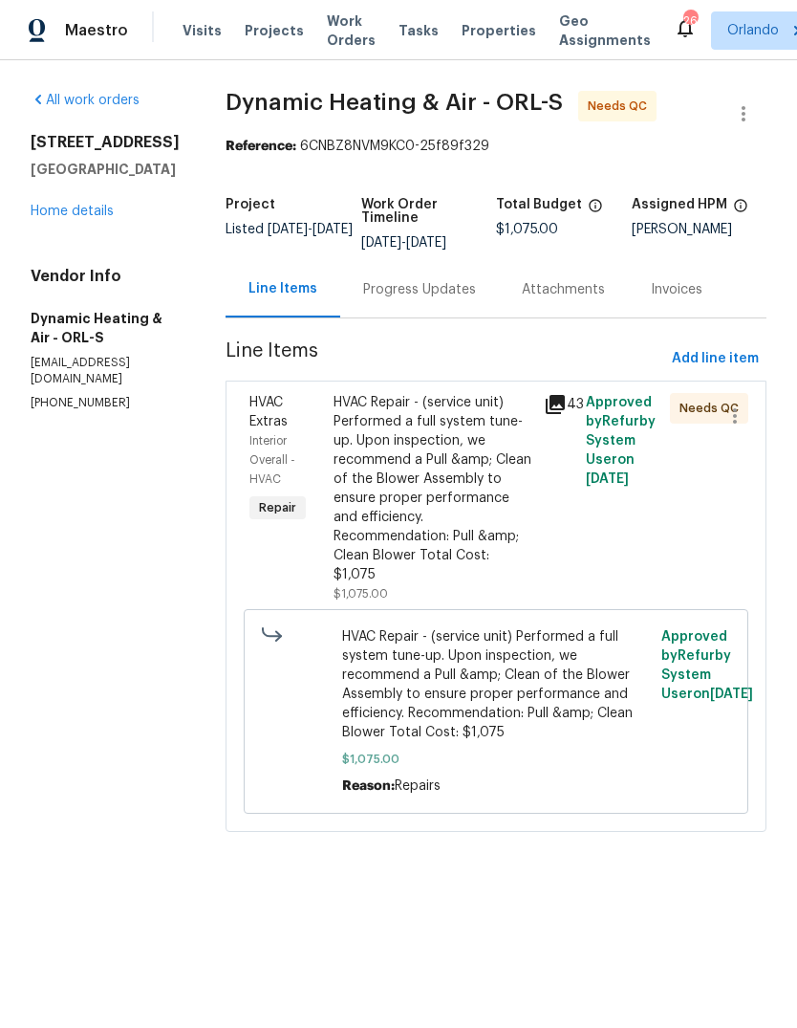
click at [413, 286] on div "Progress Updates" at bounding box center [419, 289] width 159 height 56
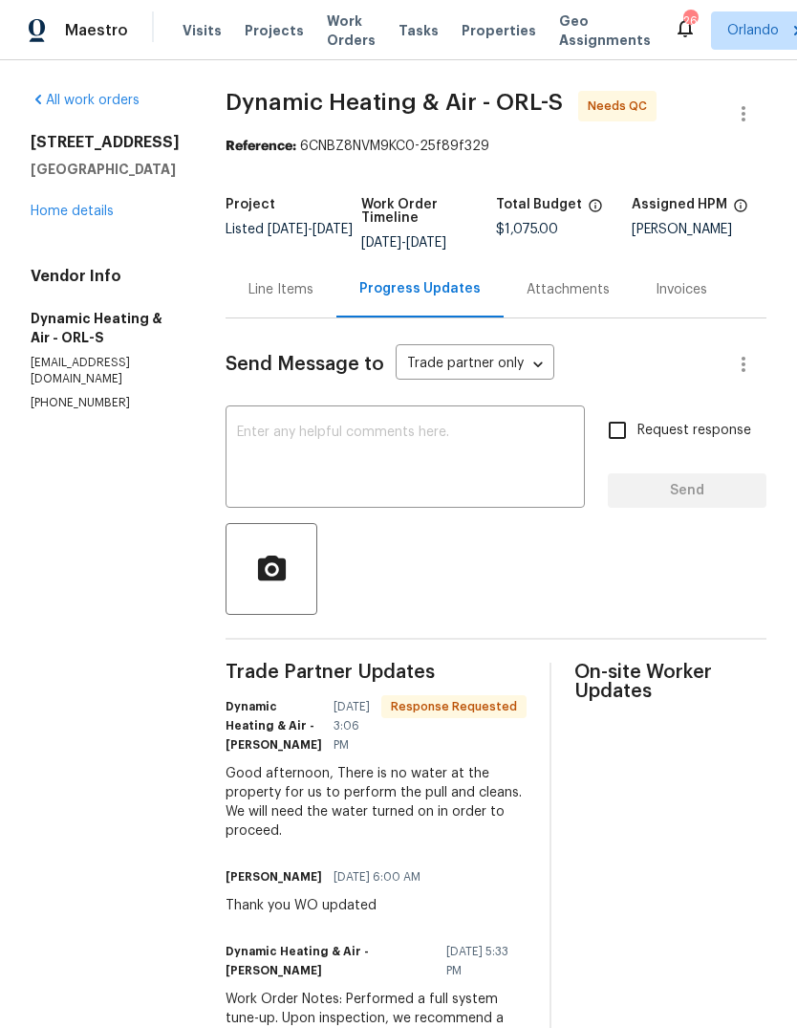
click at [282, 299] on div "Line Items" at bounding box center [281, 289] width 65 height 19
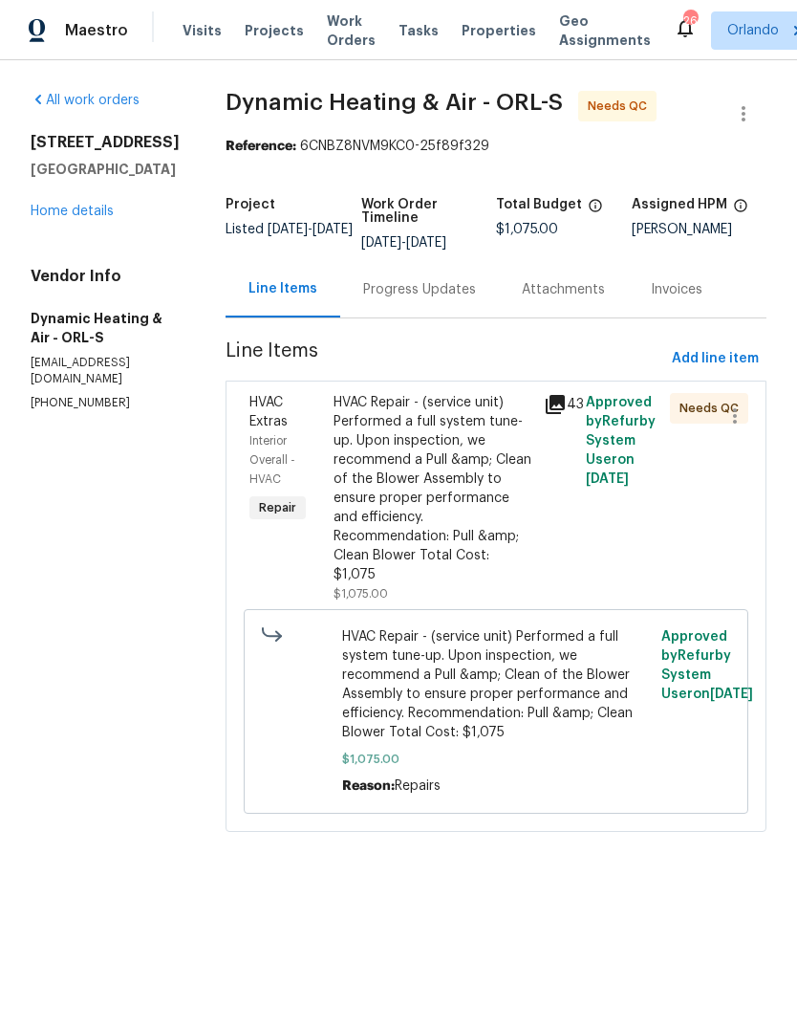
click at [384, 450] on div "HVAC Repair - (service unit) Performed a full system tune-up. Upon inspection, …" at bounding box center [433, 488] width 199 height 191
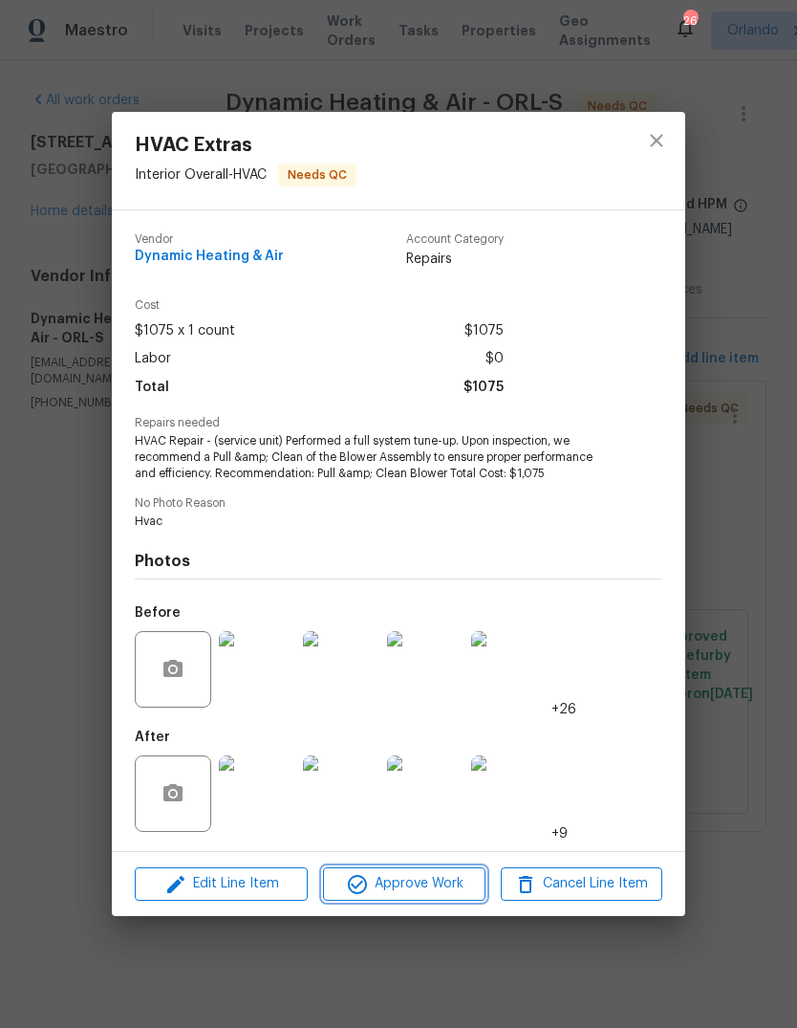
click at [386, 893] on span "Approve Work" at bounding box center [404, 884] width 150 height 24
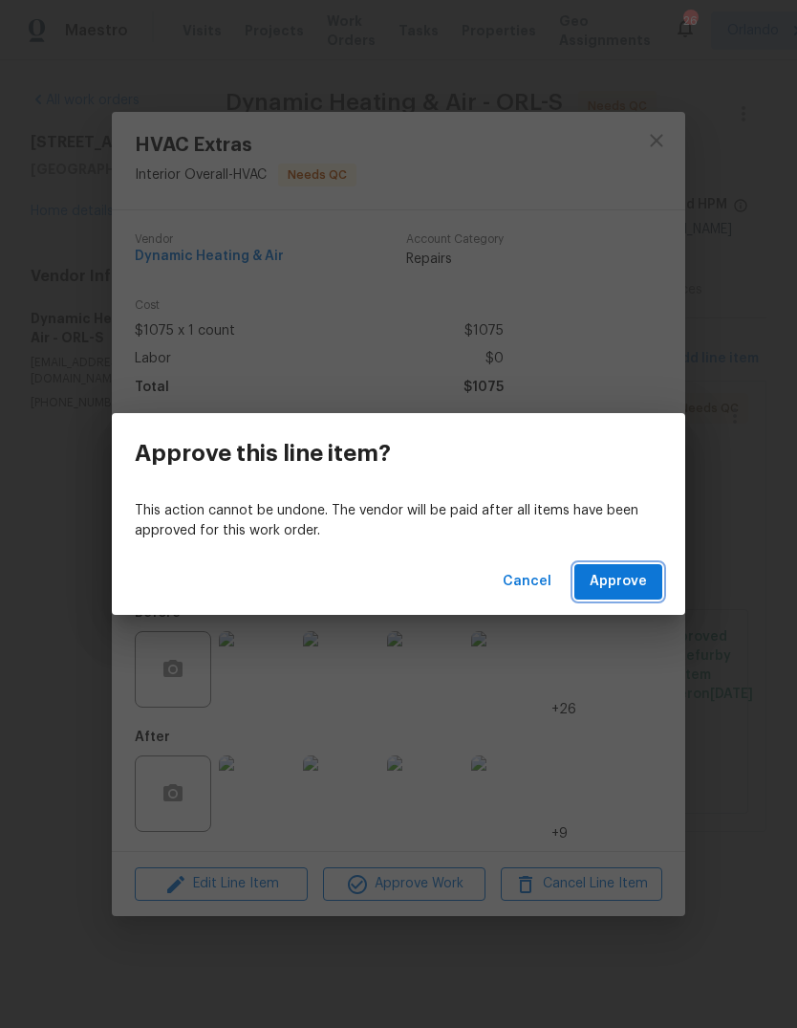
click at [628, 574] on span "Approve" at bounding box center [618, 582] width 57 height 24
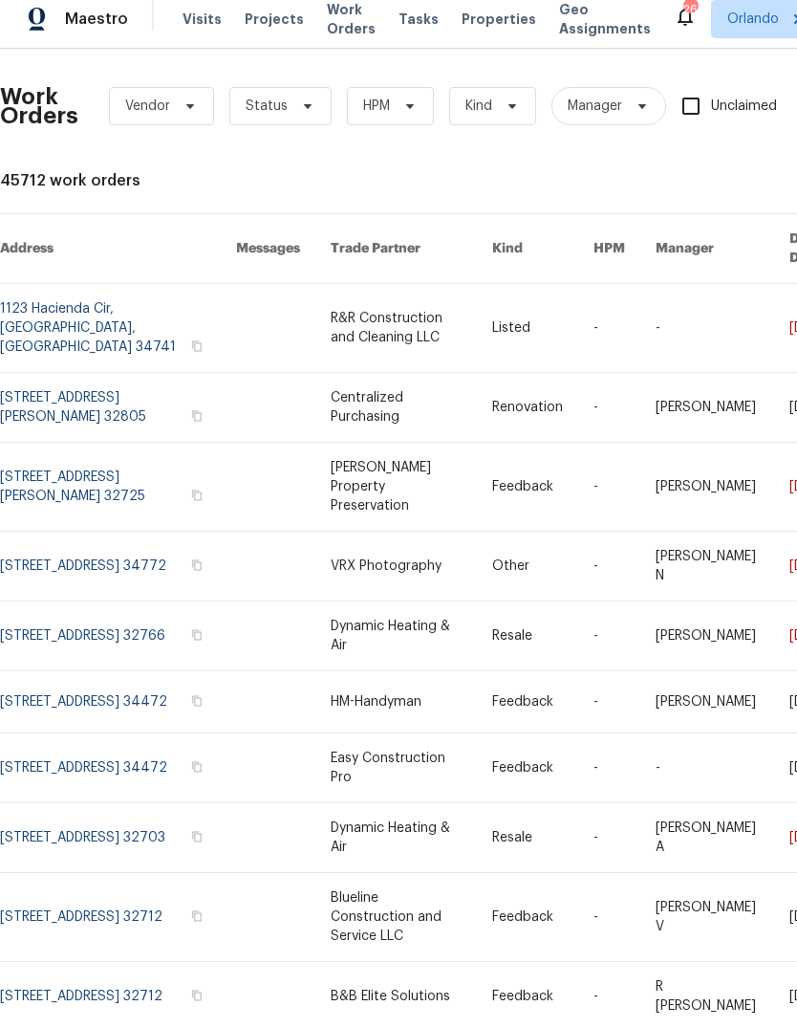
scroll to position [11, 0]
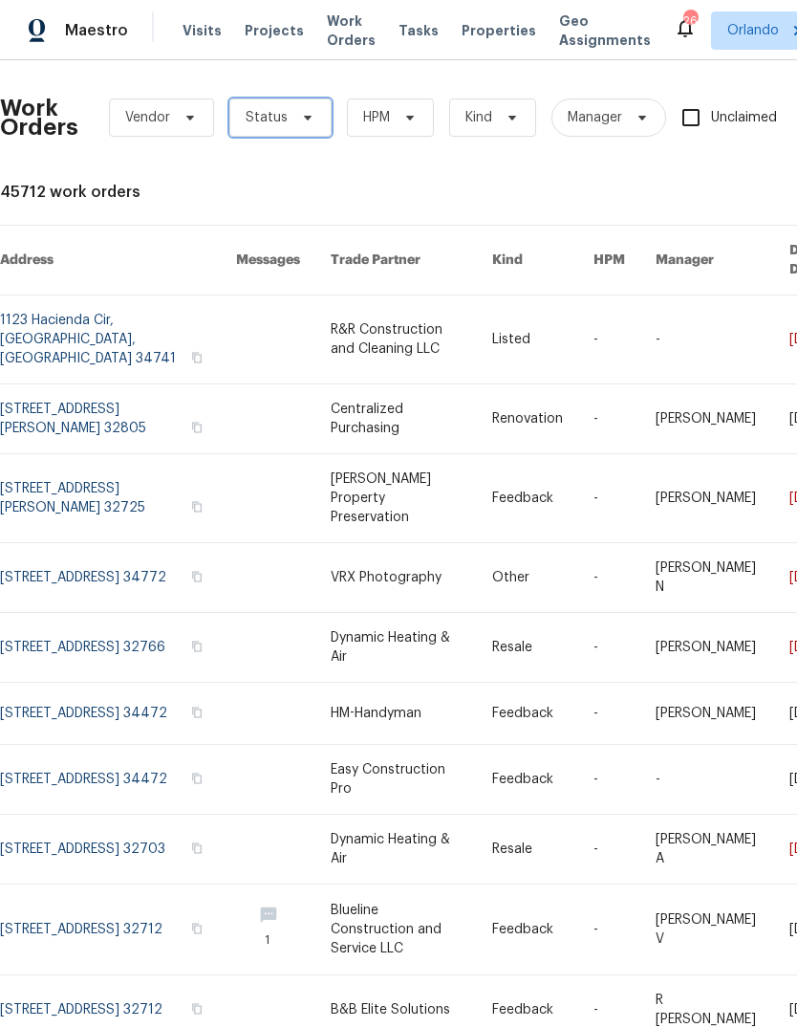
click at [301, 116] on span "Status" at bounding box center [280, 117] width 102 height 38
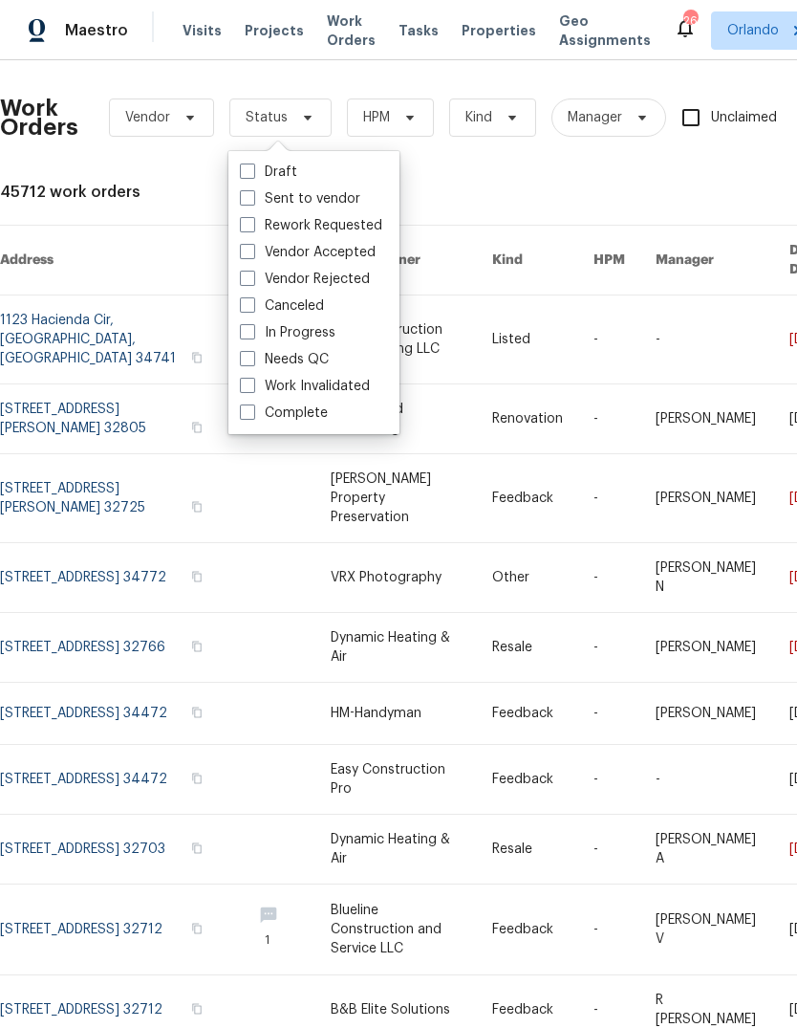
click at [266, 350] on label "Needs QC" at bounding box center [284, 359] width 89 height 19
click at [252, 350] on input "Needs QC" at bounding box center [246, 356] width 12 height 12
checkbox input "true"
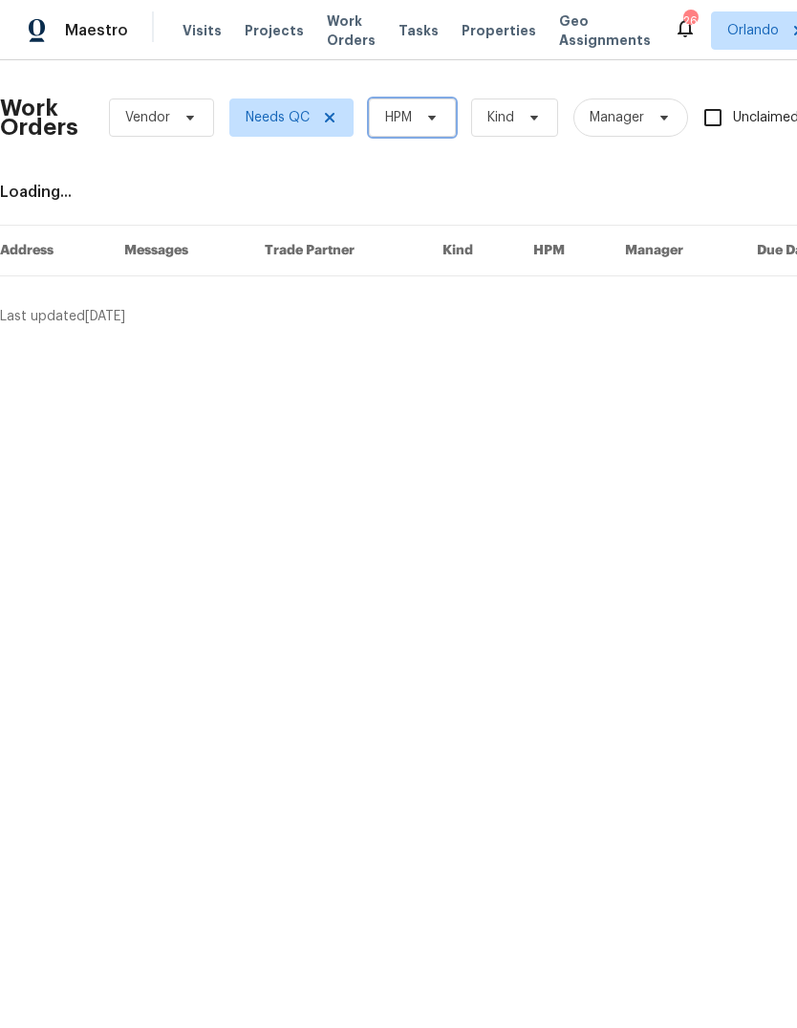
click at [406, 122] on span "HPM" at bounding box center [398, 117] width 27 height 19
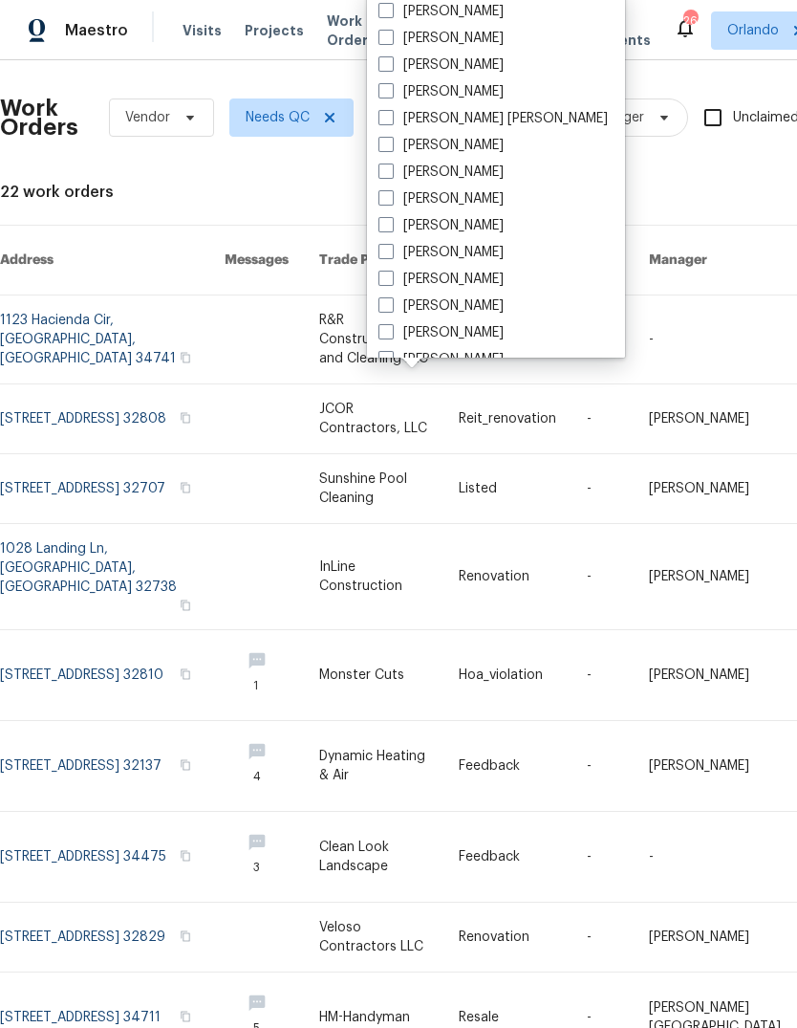
click at [396, 40] on label "[PERSON_NAME]" at bounding box center [441, 38] width 125 height 19
click at [391, 40] on input "[PERSON_NAME]" at bounding box center [385, 35] width 12 height 12
checkbox input "true"
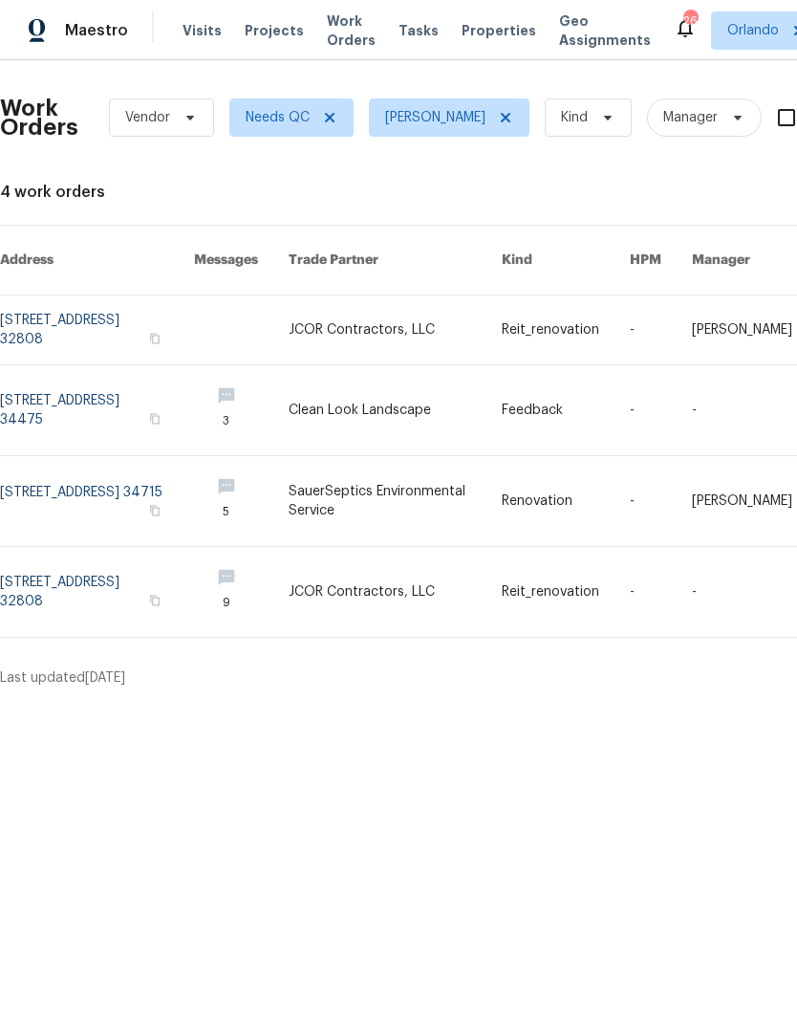
click at [47, 376] on link at bounding box center [97, 410] width 194 height 90
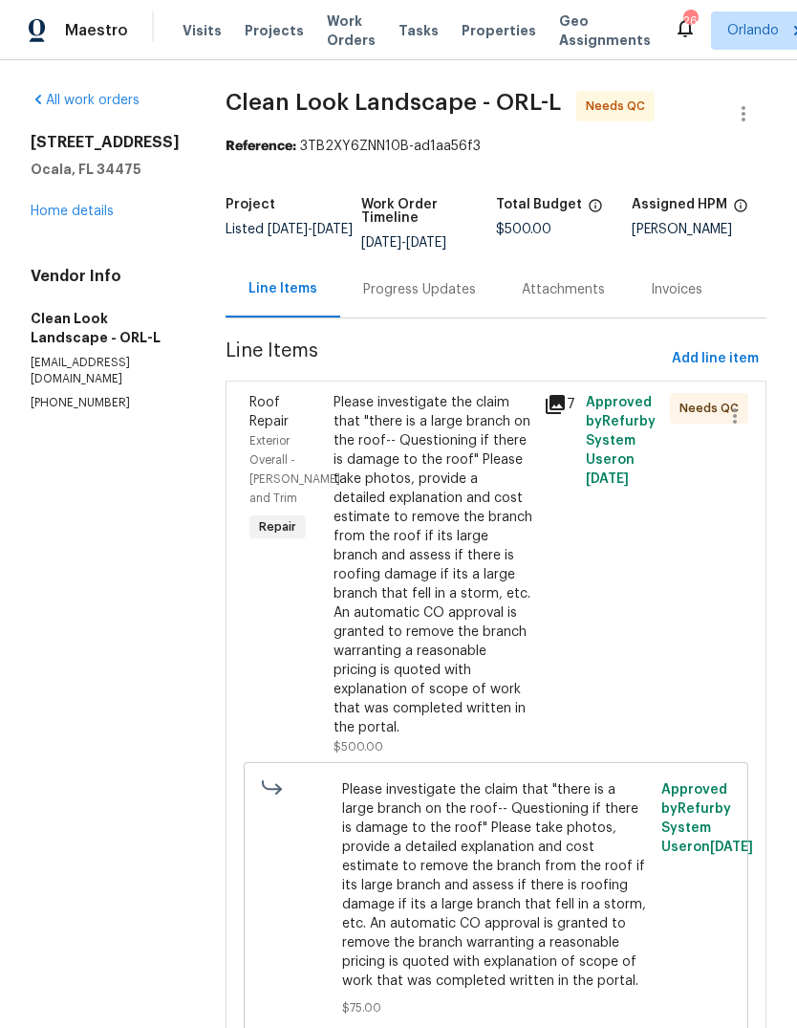
click at [424, 287] on div "Progress Updates" at bounding box center [419, 289] width 113 height 19
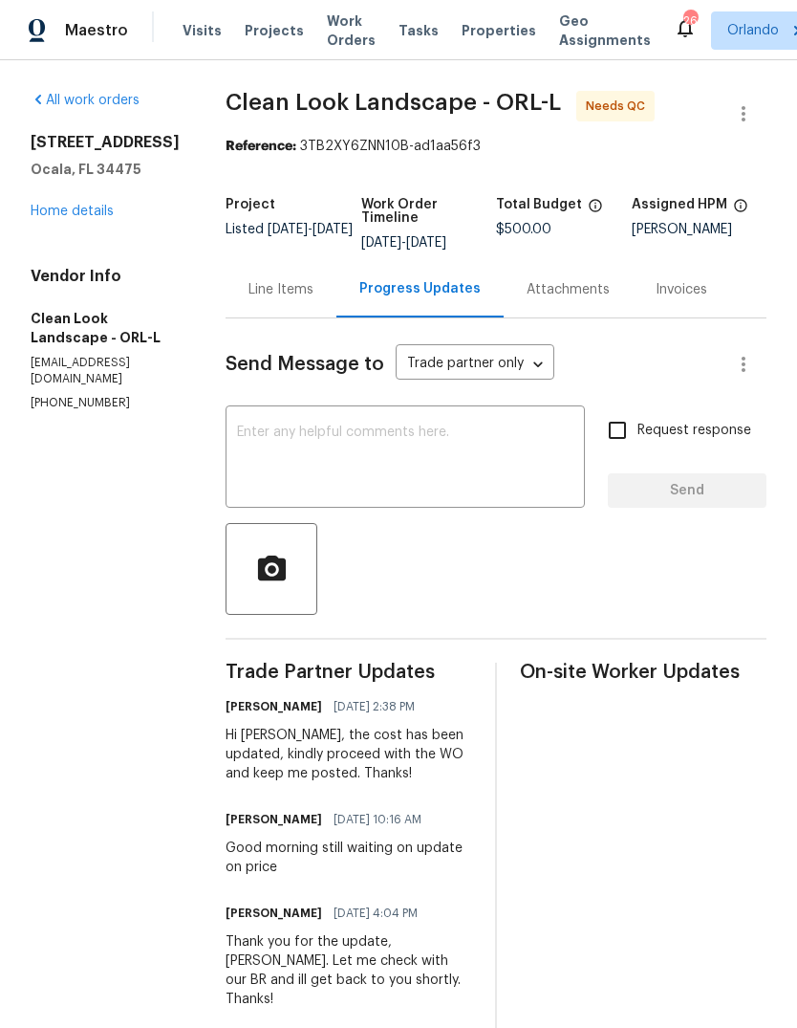
click at [68, 210] on link "Home details" at bounding box center [72, 211] width 83 height 13
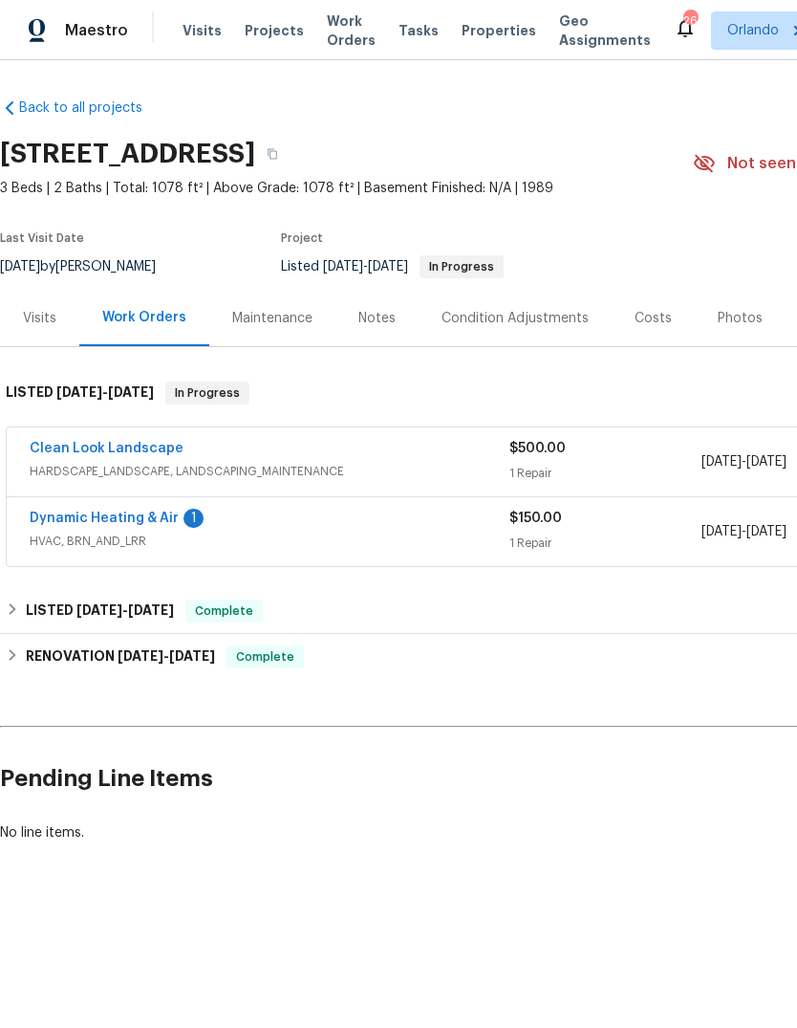
click at [84, 512] on link "Dynamic Heating & Air" at bounding box center [104, 518] width 149 height 13
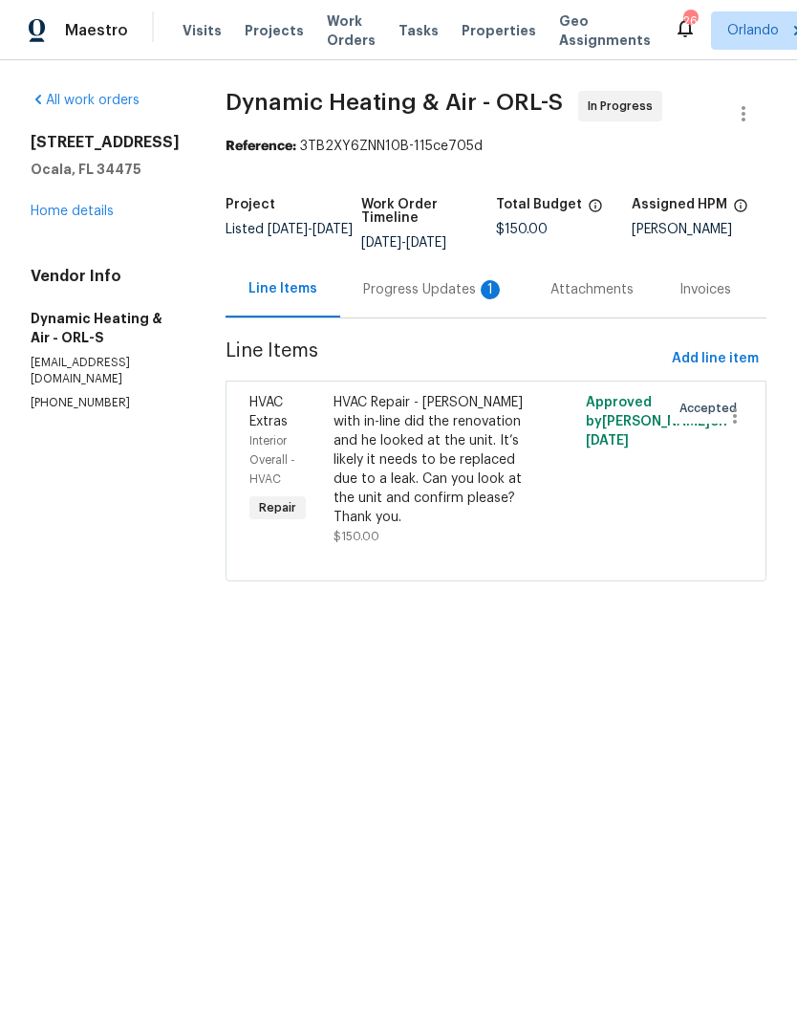
click at [407, 287] on div "Progress Updates 1" at bounding box center [434, 289] width 142 height 19
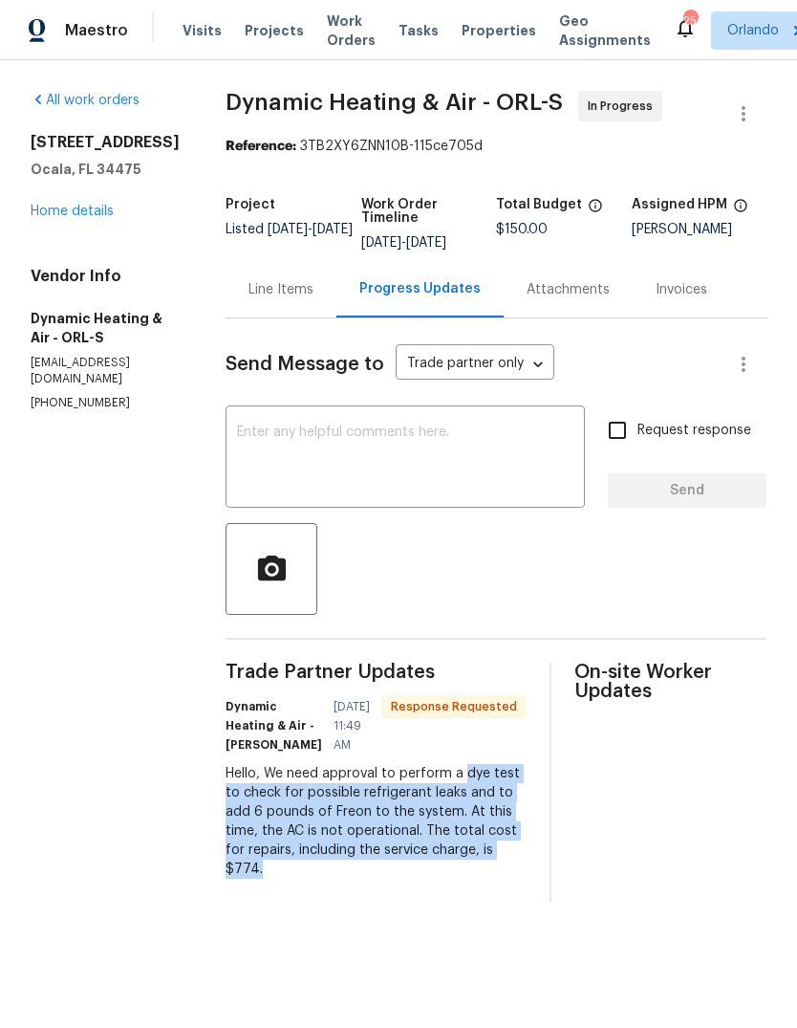
copy div "dye test to check for possible refrigerant leaks and to add 6 pounds of Freon t…"
click at [298, 288] on div "Line Items" at bounding box center [281, 289] width 65 height 19
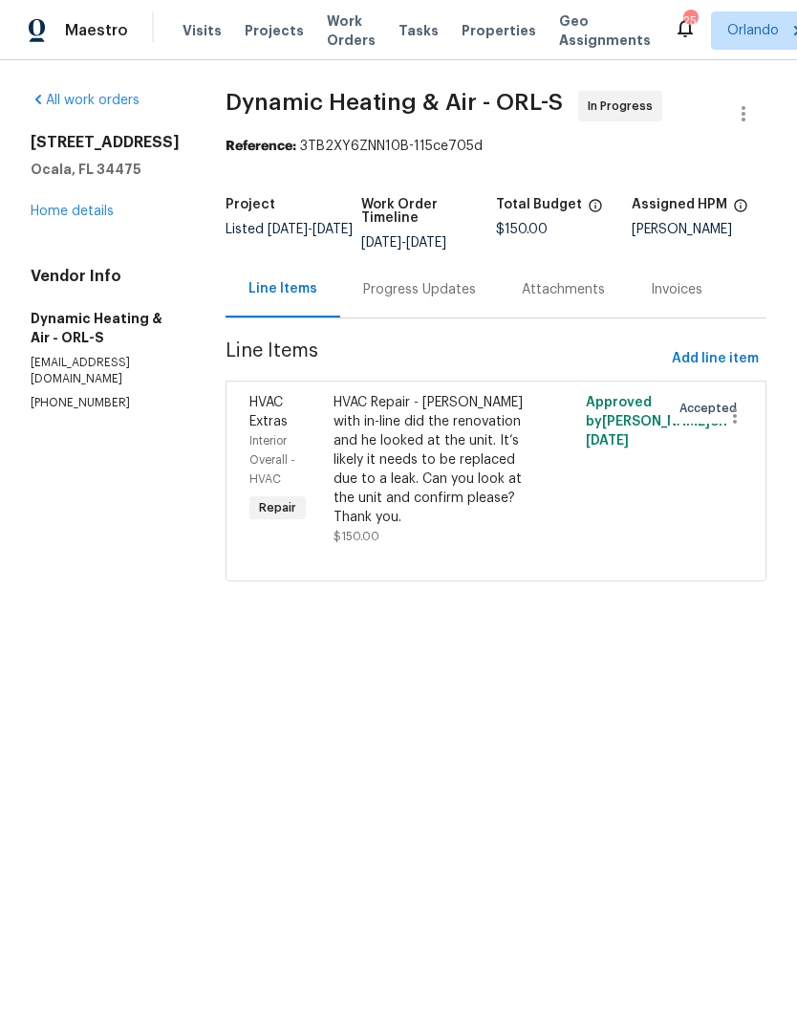
click at [385, 453] on div "HVAC Repair - Mike with in-line did the renovation and he looked at the unit. I…" at bounding box center [433, 460] width 199 height 134
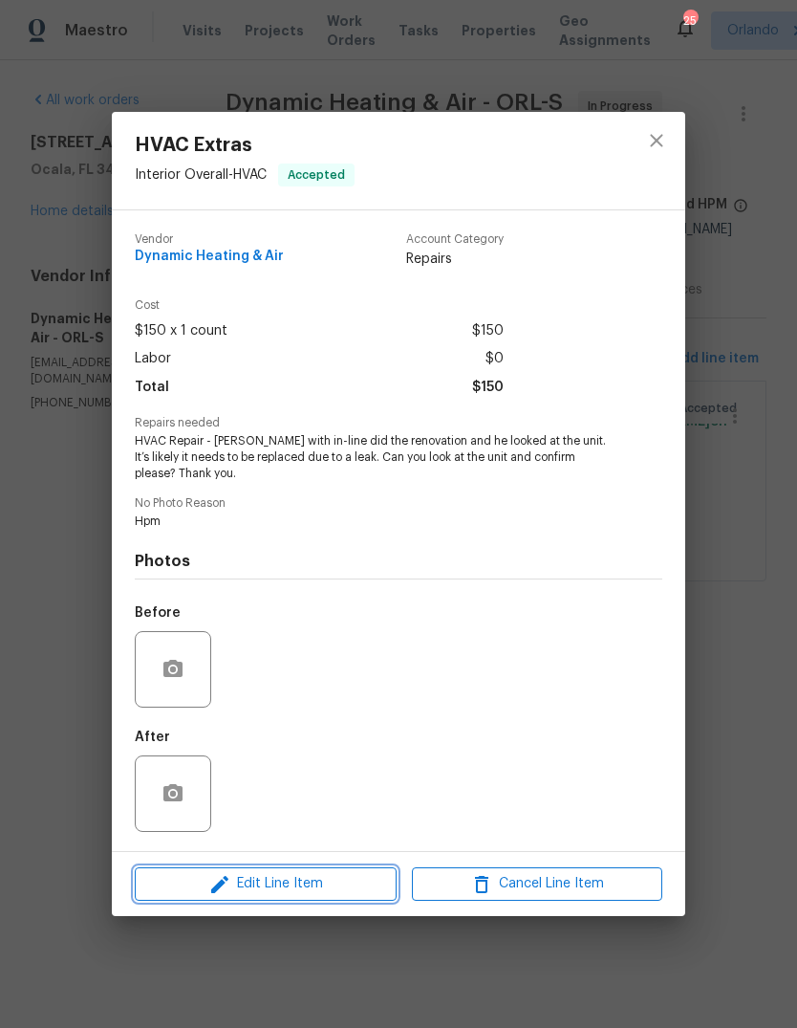
click at [263, 879] on span "Edit Line Item" at bounding box center [266, 884] width 250 height 24
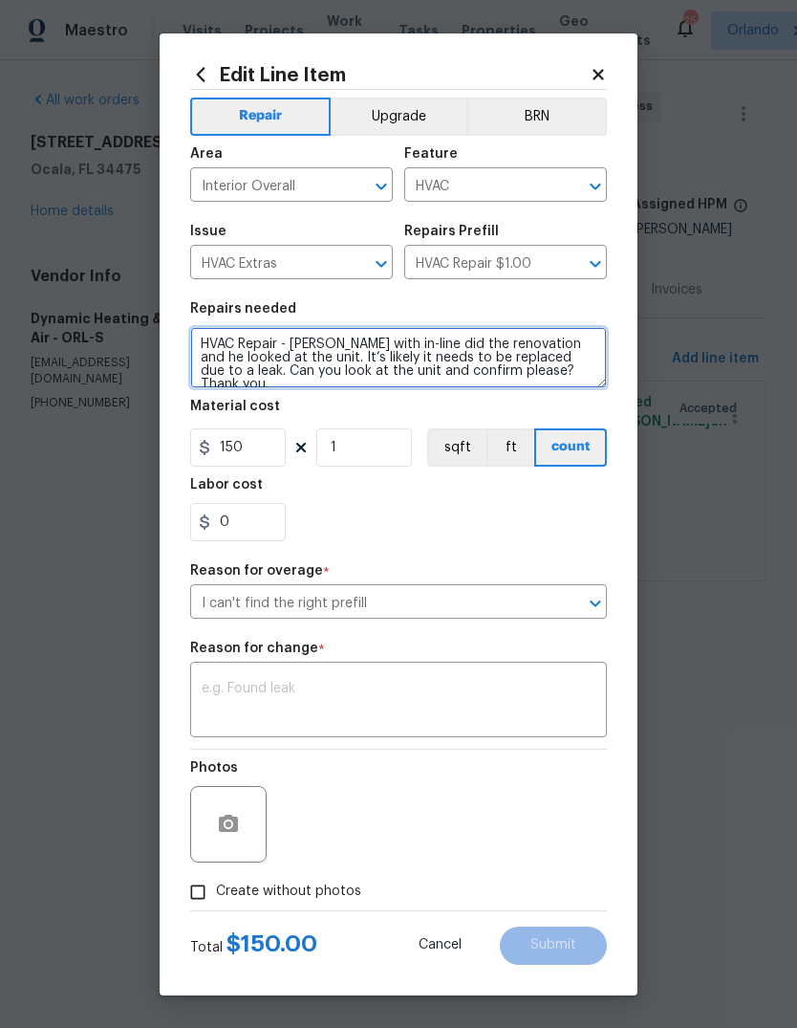
click at [219, 332] on textarea "HVAC Repair - Mike with in-line did the renovation and he looked at the unit. I…" at bounding box center [398, 357] width 417 height 61
click at [219, 331] on textarea "HVAC Repair - Mike with in-line did the renovation and he looked at the unit. I…" at bounding box center [398, 357] width 417 height 61
click at [310, 337] on textarea "HVAC Repair - Mike with in-line did the renovation and he looked at the unit. I…" at bounding box center [398, 357] width 417 height 61
paste textarea "dye test to check for possible refrigerant leaks and to add 6 pounds of Freon t…"
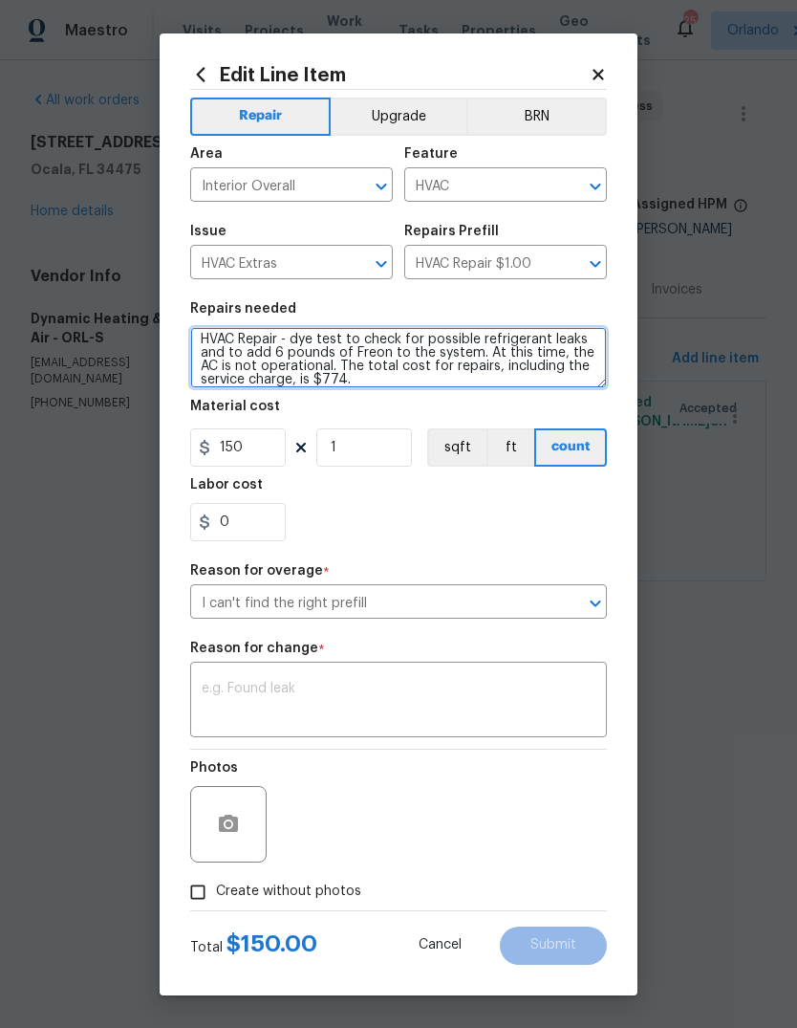
type textarea "HVAC Repair - dye test to check for possible refrigerant leaks and to add 6 pou…"
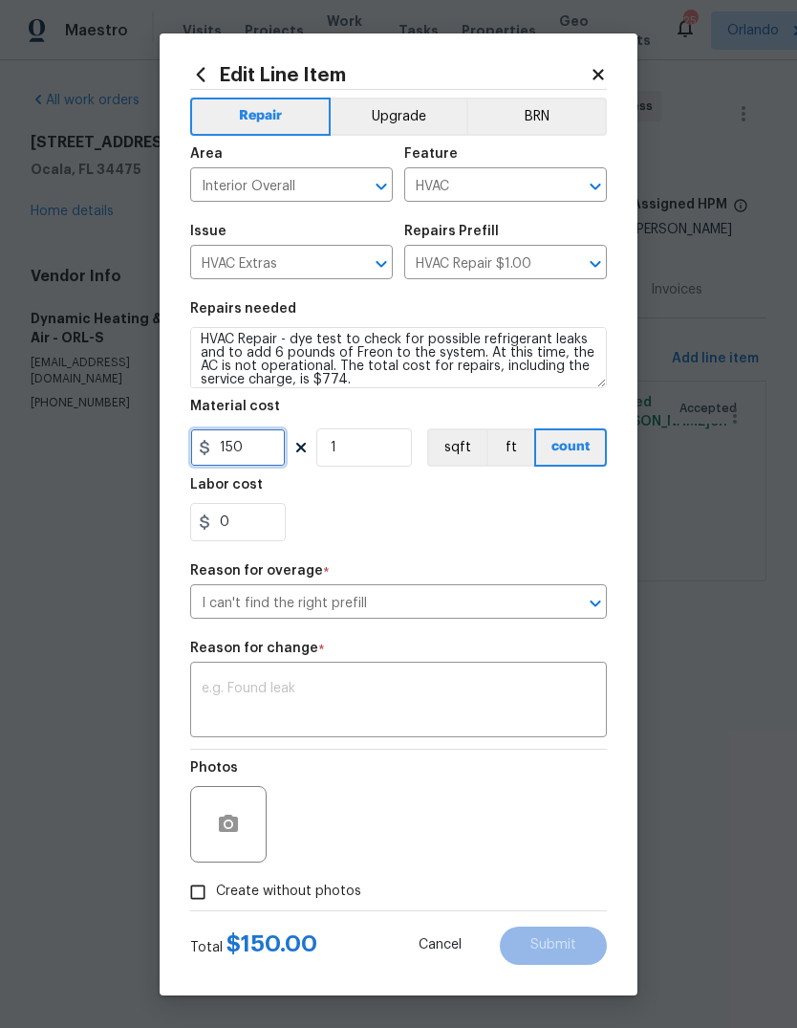
click at [268, 449] on input "150" at bounding box center [238, 447] width 96 height 38
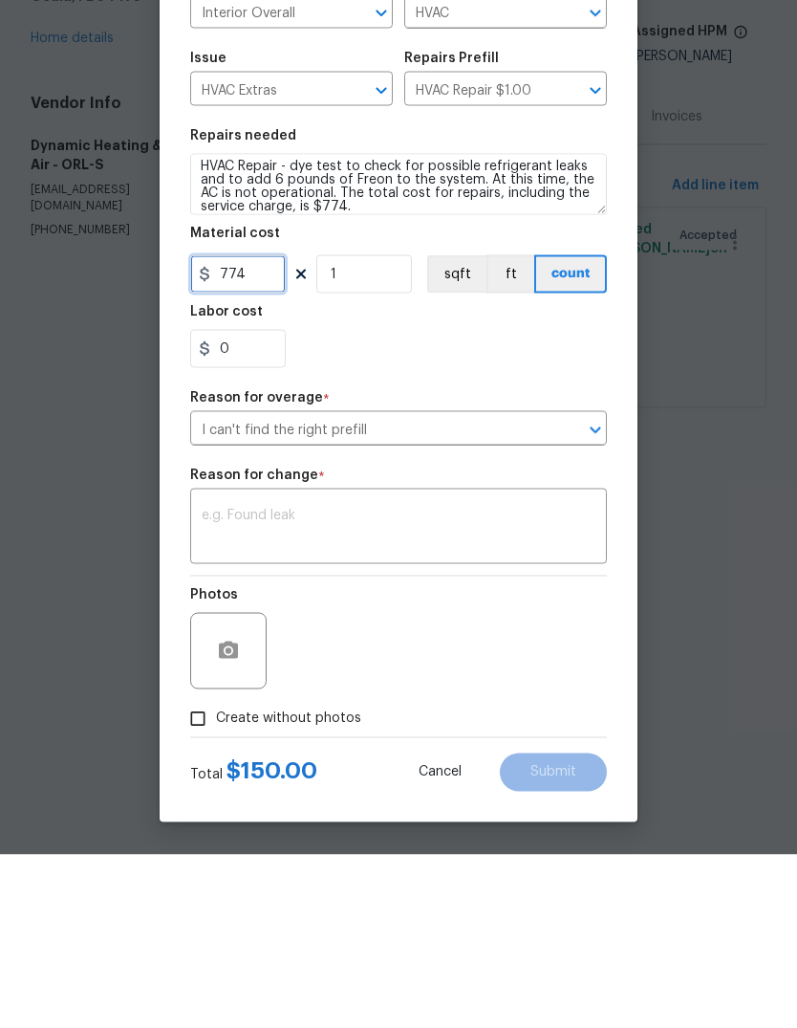
type input "774"
click at [478, 682] on textarea at bounding box center [399, 702] width 394 height 40
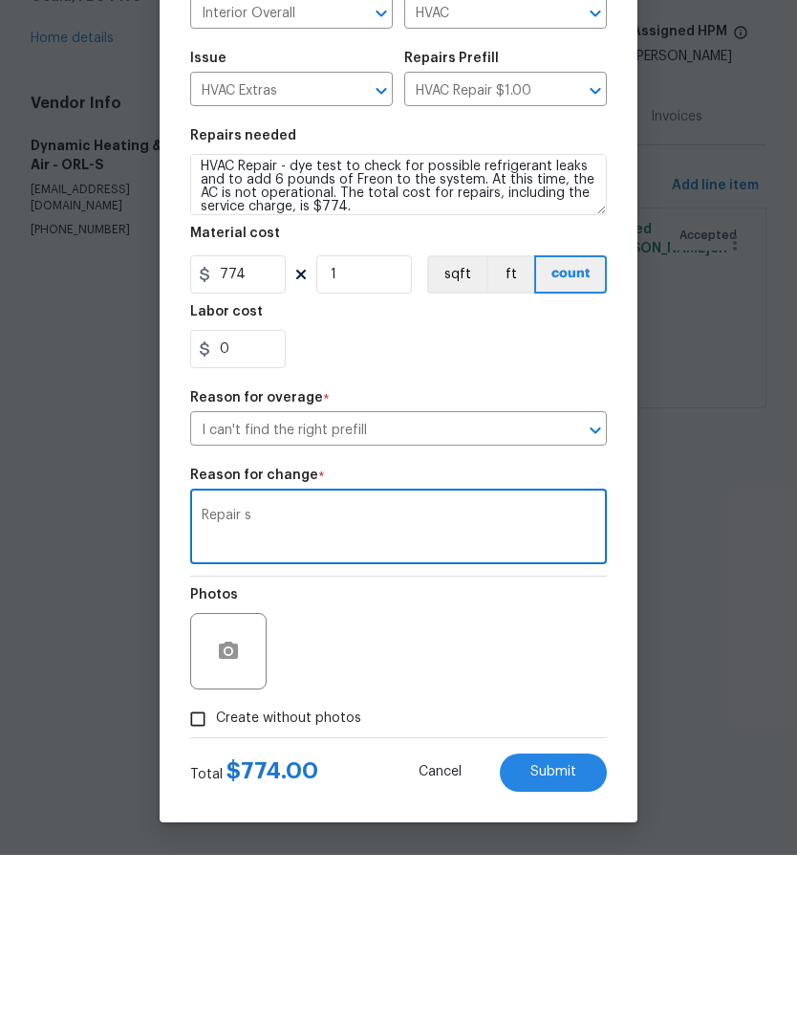
type textarea "Repair s"
click at [496, 750] on div "Photos" at bounding box center [398, 812] width 417 height 124
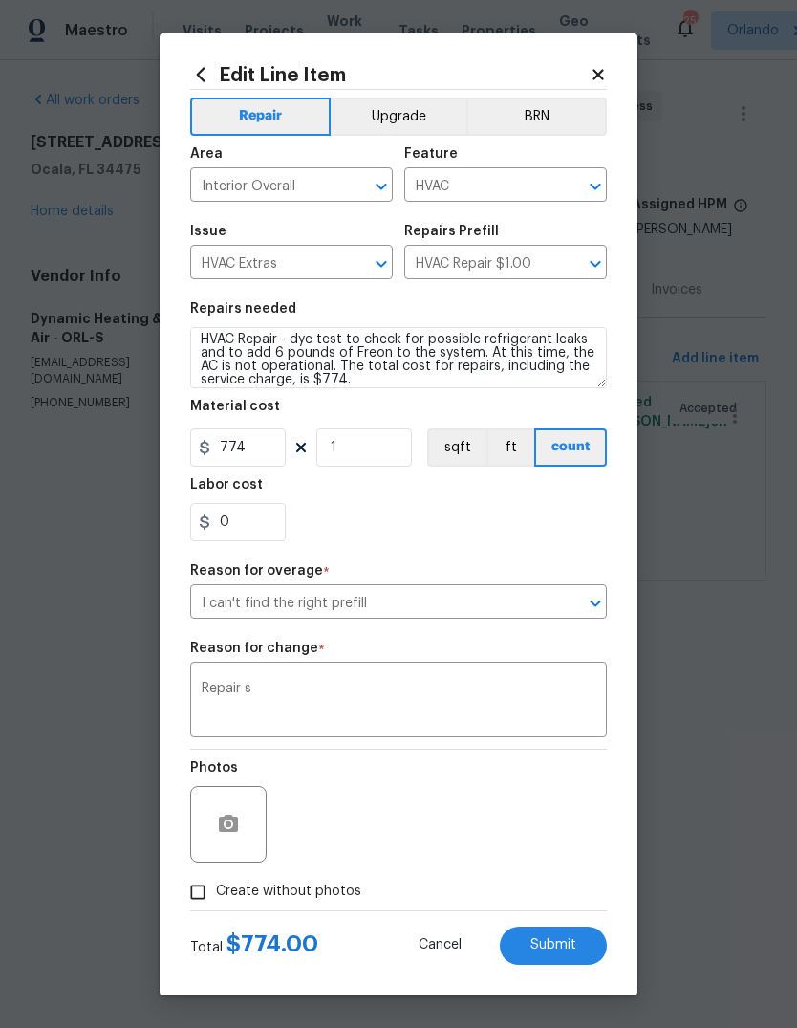
click at [586, 948] on button "Submit" at bounding box center [553, 945] width 107 height 38
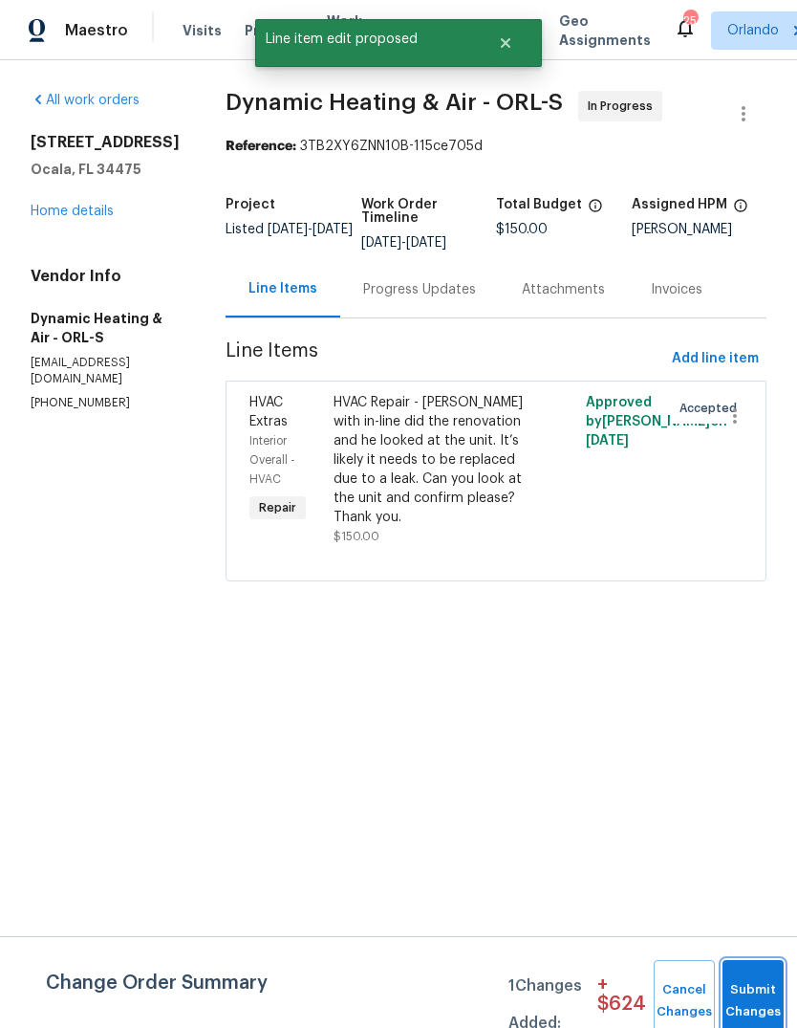
click at [753, 994] on button "Submit Changes" at bounding box center [753, 1001] width 61 height 82
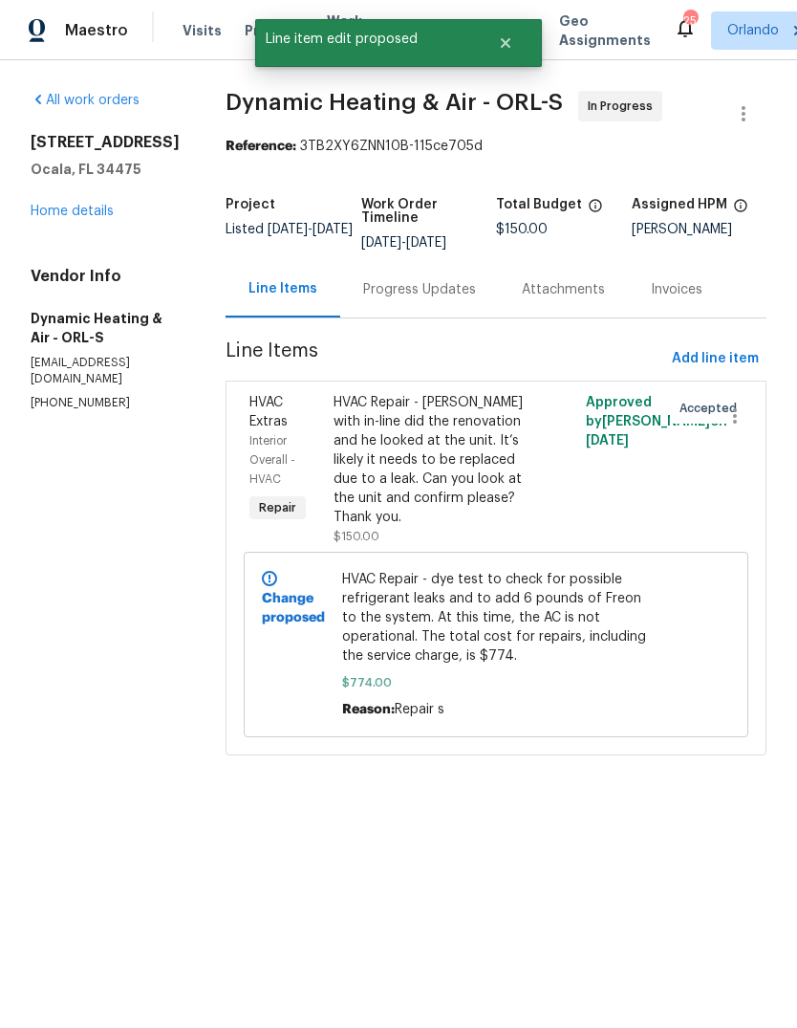
click at [401, 314] on div "Progress Updates" at bounding box center [419, 289] width 159 height 56
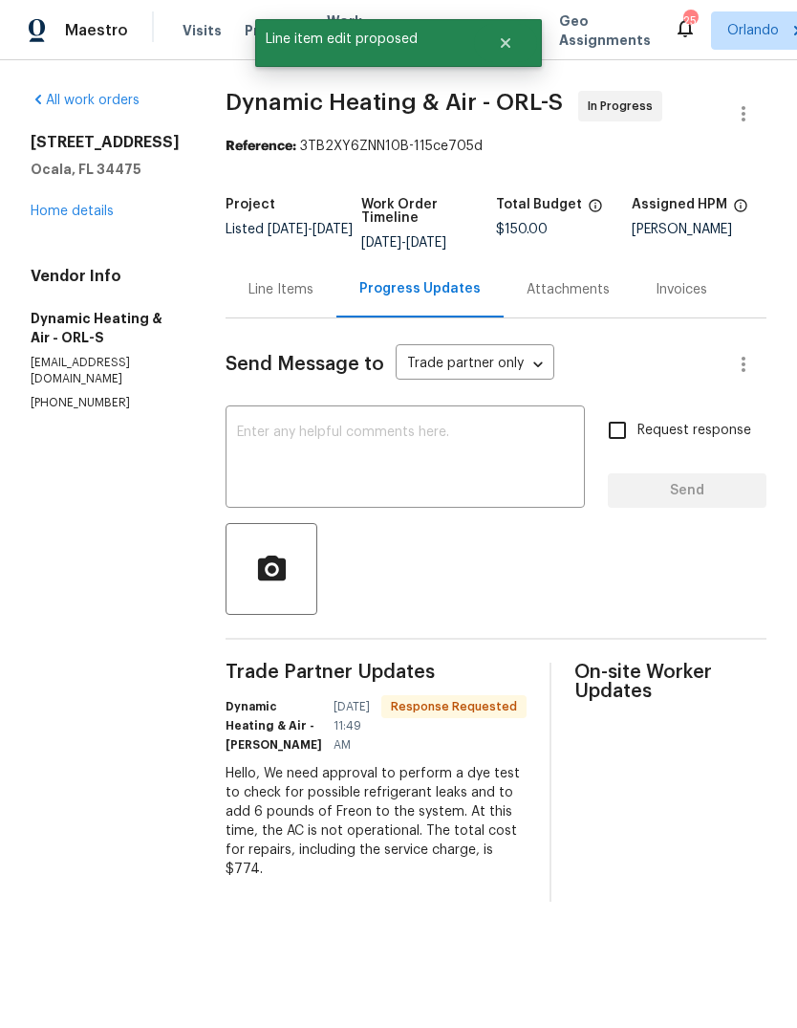
click at [353, 461] on textarea at bounding box center [405, 458] width 337 height 67
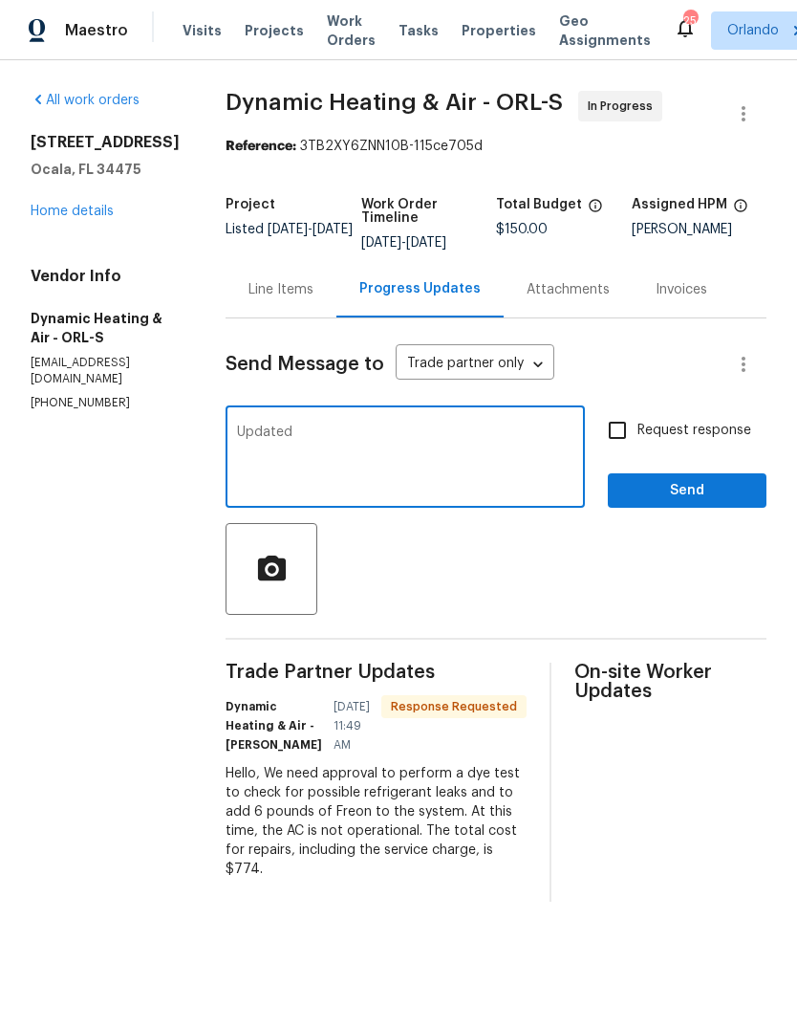
type textarea "Updated"
click at [733, 490] on span "Send" at bounding box center [687, 491] width 128 height 24
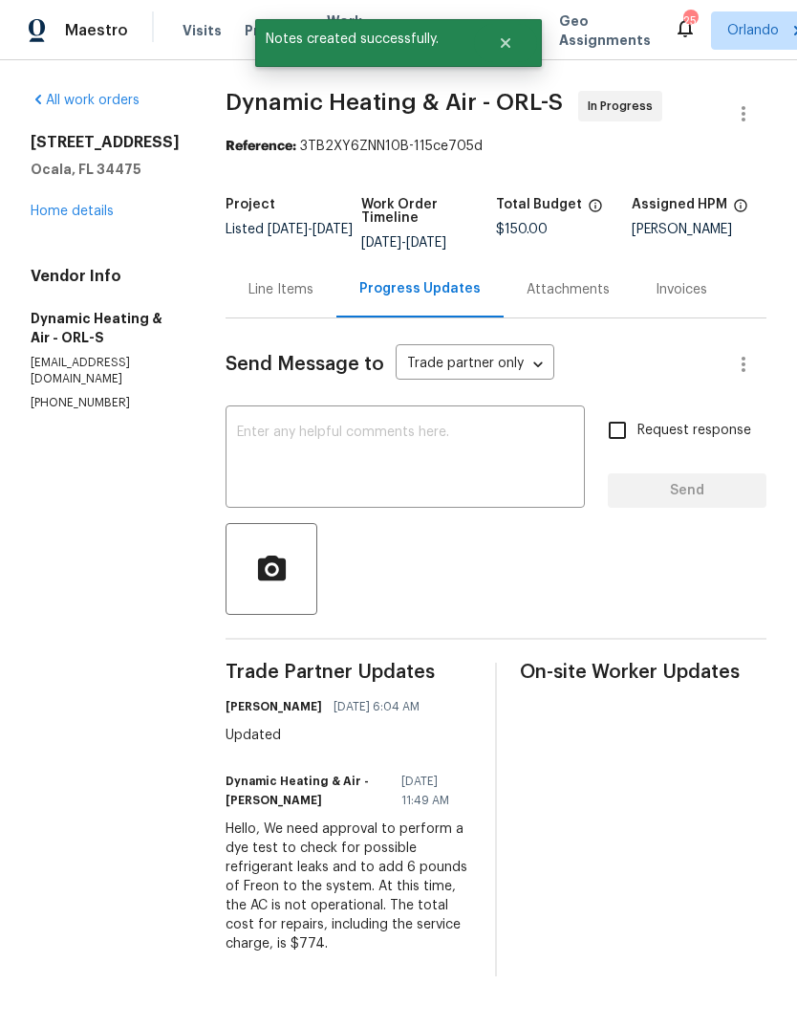
click at [327, 11] on span "Work Orders" at bounding box center [351, 30] width 49 height 38
